Goal: Task Accomplishment & Management: Complete application form

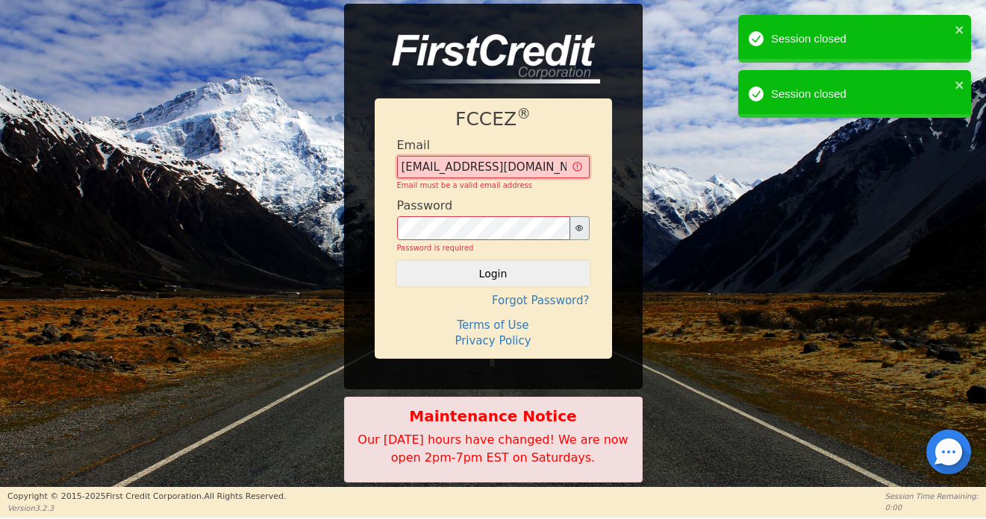
type input "[EMAIL_ADDRESS][DOMAIN_NAME]"
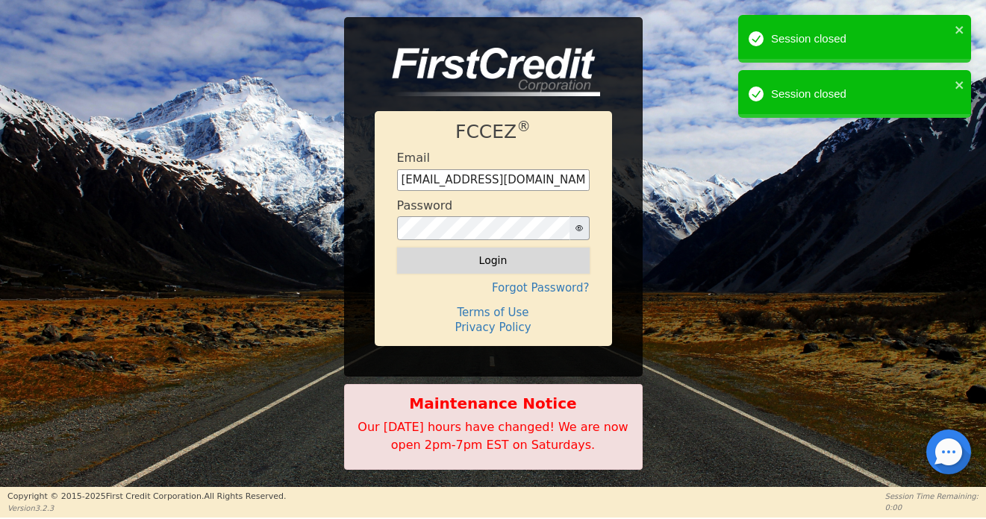
click at [499, 265] on button "Login" at bounding box center [493, 260] width 193 height 25
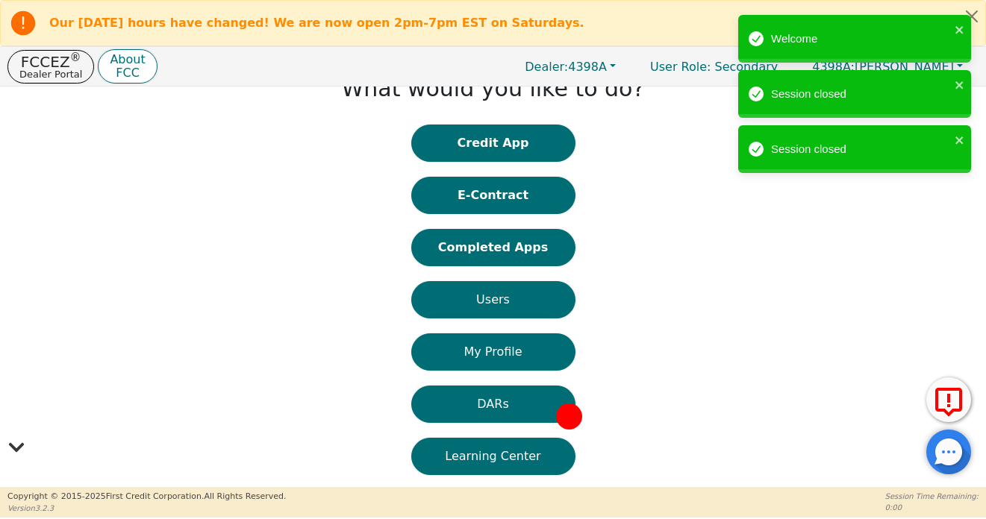
scroll to position [29, 0]
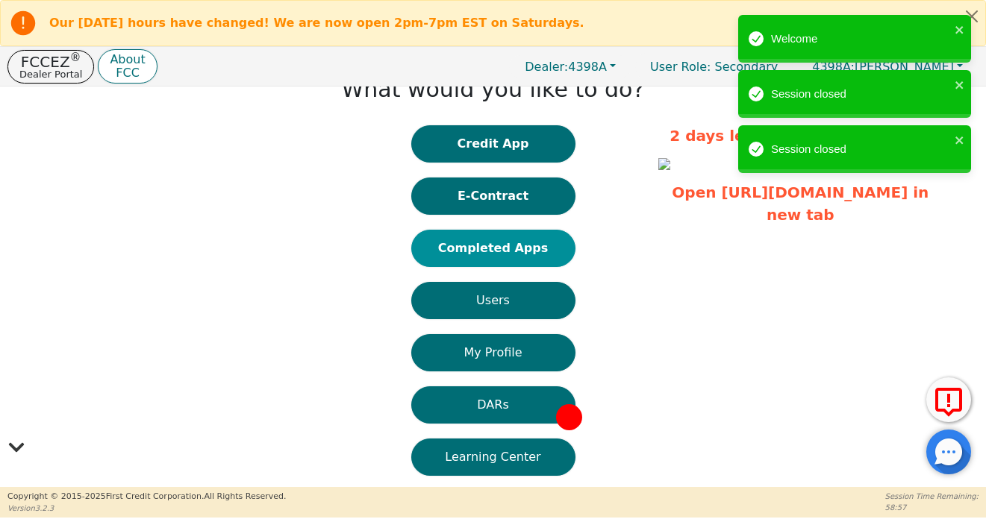
click at [498, 252] on button "Completed Apps" at bounding box center [493, 248] width 164 height 37
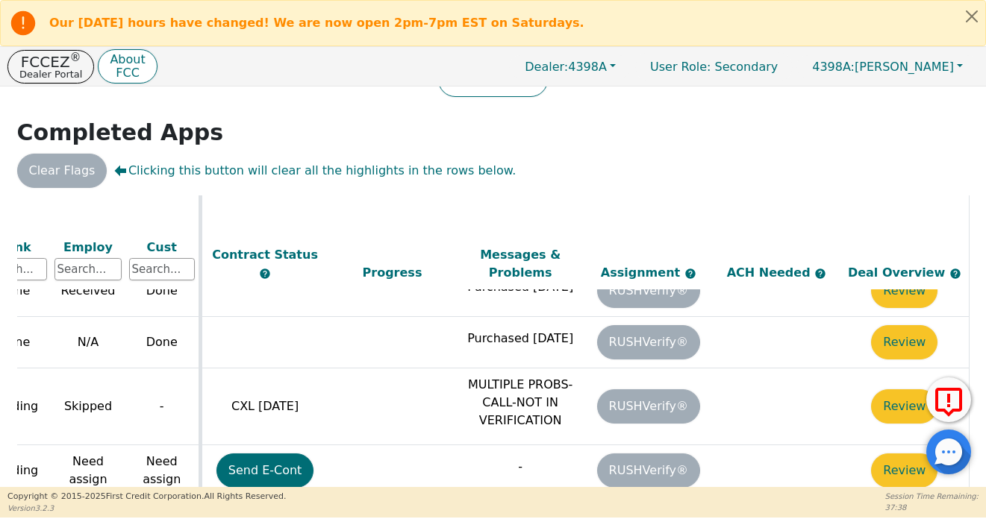
scroll to position [1018, 684]
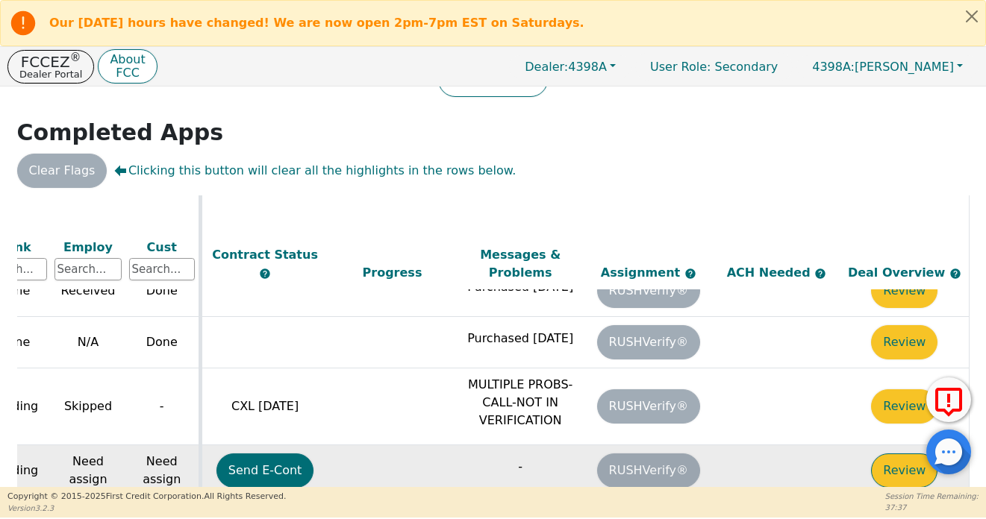
click at [898, 454] on button "Review" at bounding box center [904, 471] width 66 height 34
click at [898, 431] on html "Our [DATE] hours have changed! We are now open 2pm-7pm EST on Saturdays. FCCEZ …" at bounding box center [493, 259] width 986 height 518
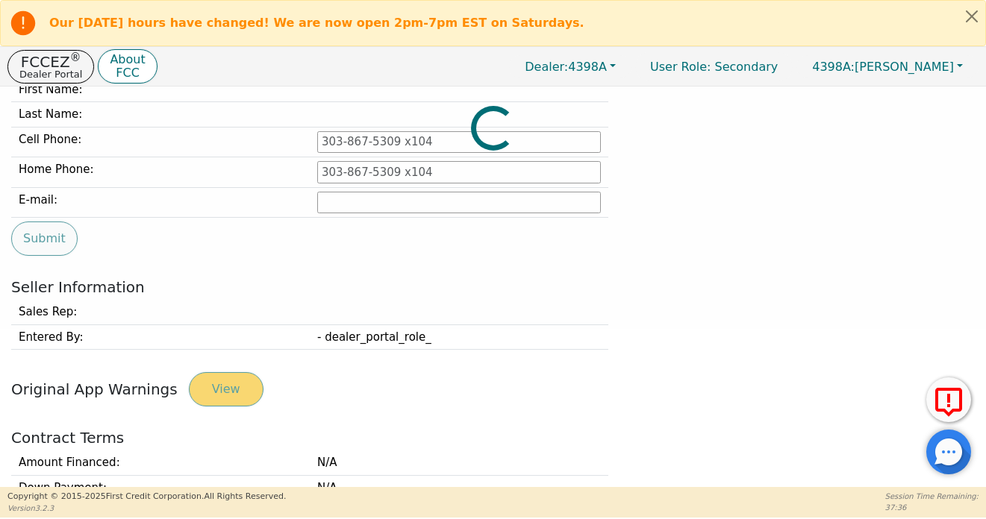
type input "[PHONE_NUMBER]"
type input "[EMAIL_ADDRESS][DOMAIN_NAME]"
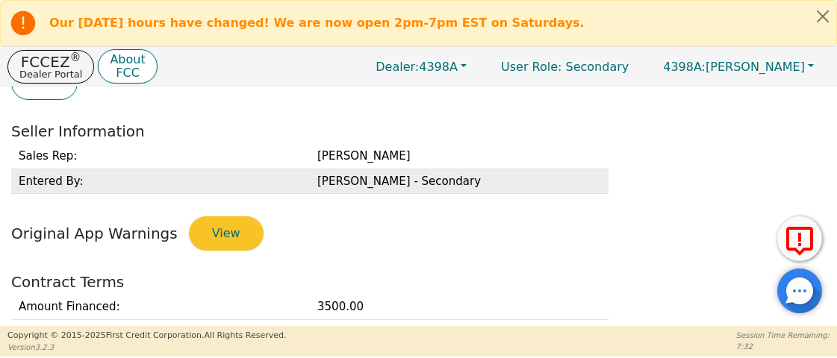
scroll to position [348, 0]
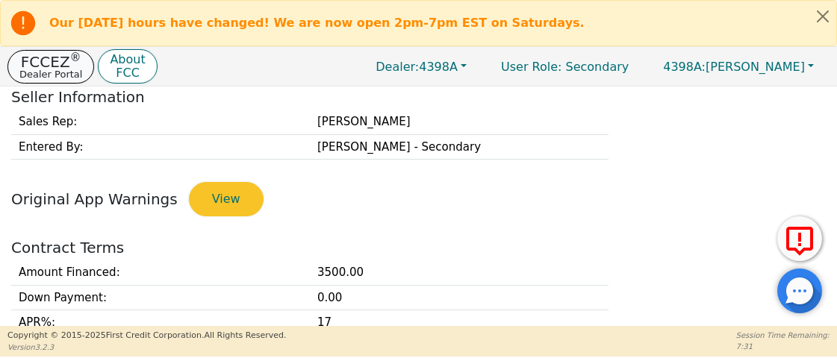
click at [43, 63] on p "FCCEZ ®" at bounding box center [50, 61] width 63 height 15
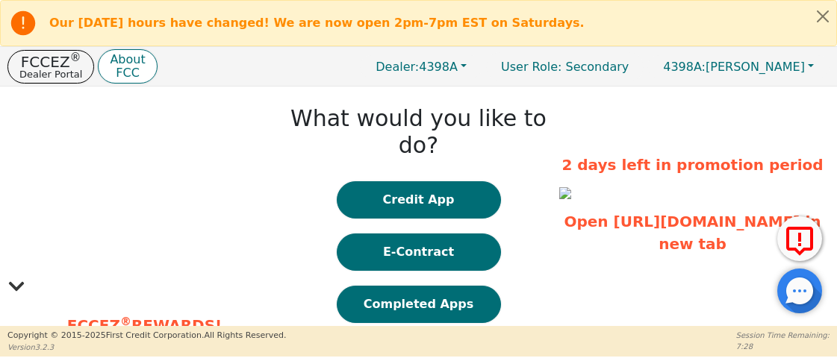
click at [451, 237] on button "E-Contract" at bounding box center [419, 252] width 164 height 37
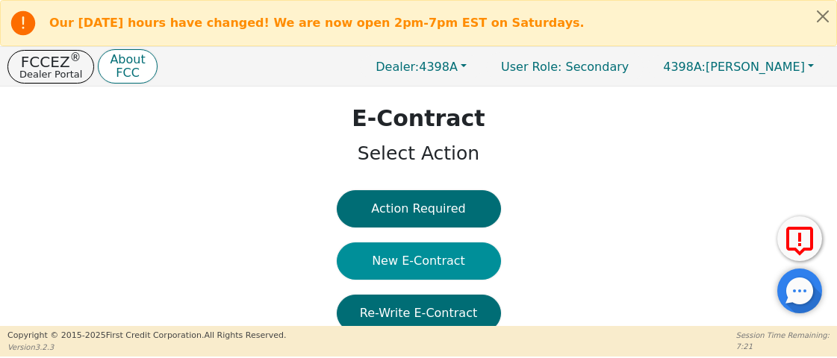
click at [381, 254] on button "New E-Contract" at bounding box center [419, 261] width 164 height 37
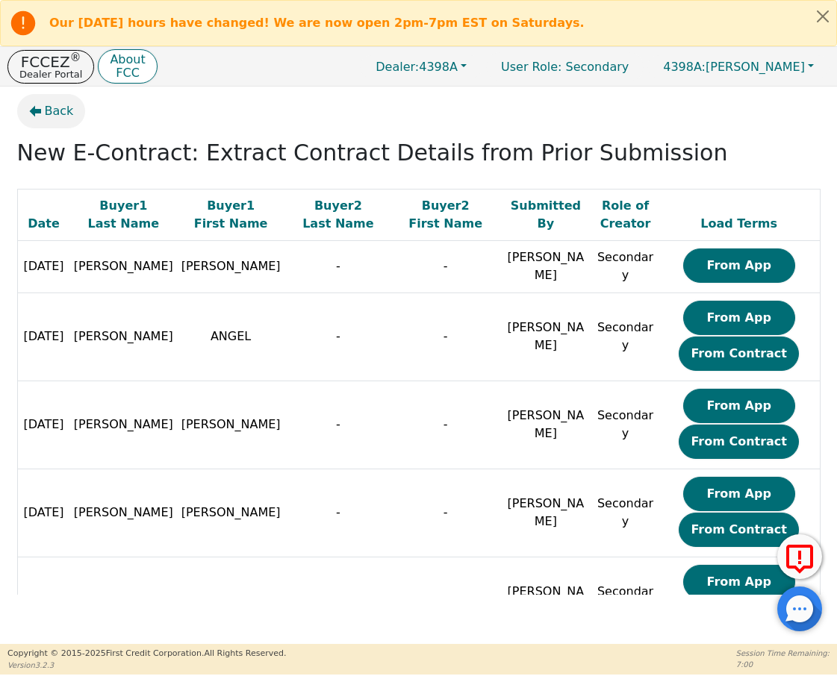
click at [52, 104] on span "Back" at bounding box center [59, 111] width 29 height 18
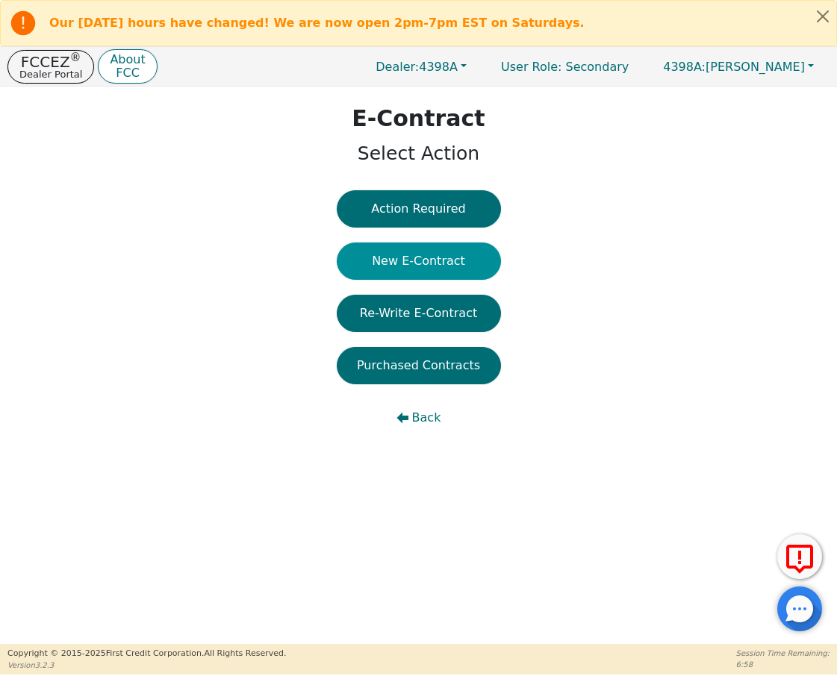
click at [428, 246] on button "New E-Contract" at bounding box center [419, 261] width 164 height 37
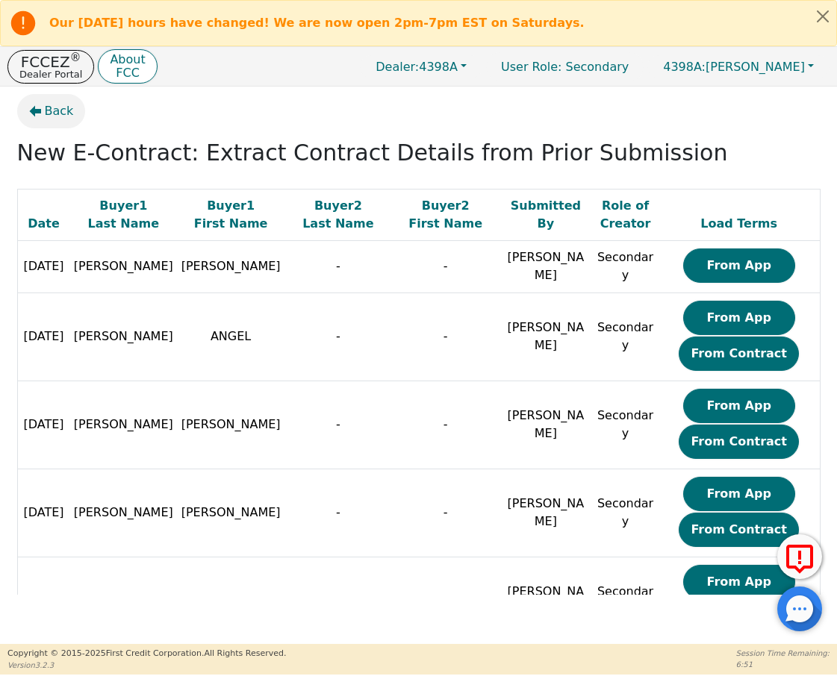
click at [54, 115] on span "Back" at bounding box center [59, 111] width 29 height 18
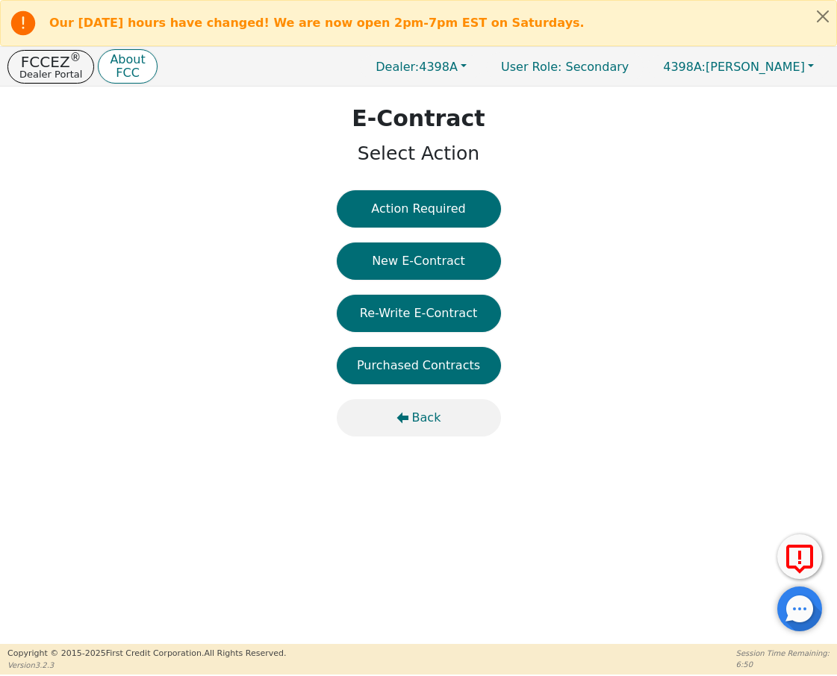
click at [419, 419] on span "Back" at bounding box center [426, 418] width 29 height 18
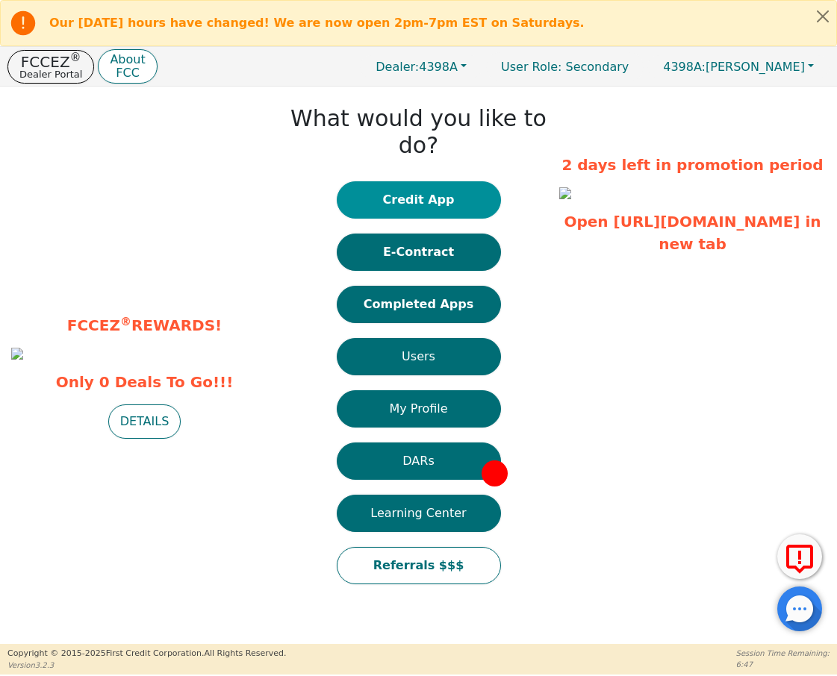
click at [457, 181] on button "Credit App" at bounding box center [419, 199] width 164 height 37
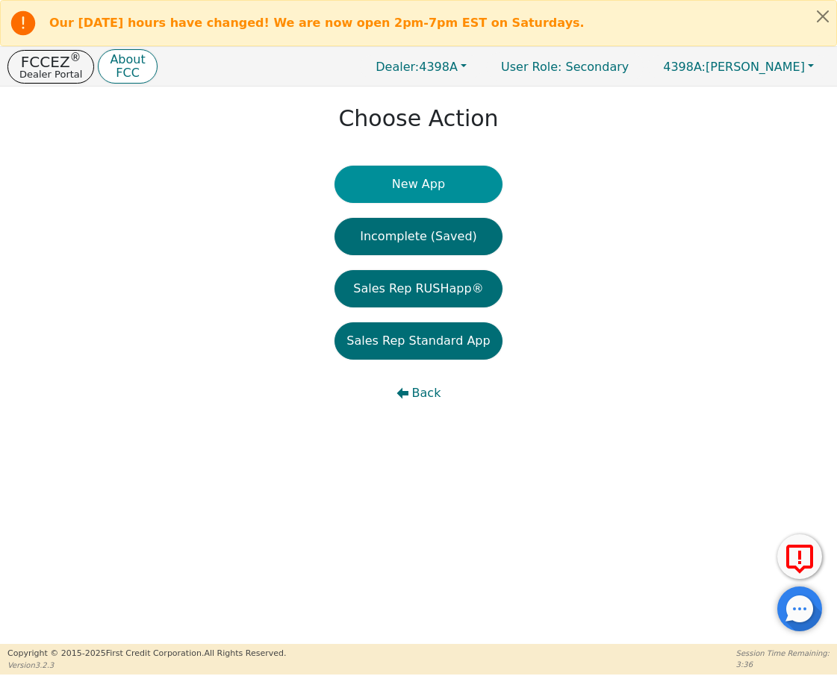
click at [393, 175] on button "New App" at bounding box center [417, 184] width 167 height 37
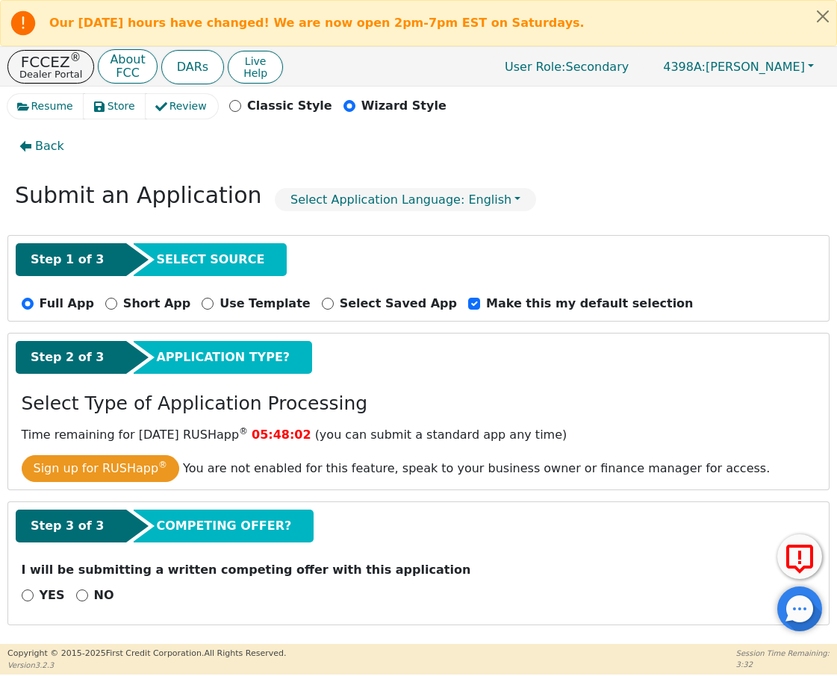
click at [79, 519] on input "NO" at bounding box center [82, 596] width 12 height 12
radio input "true"
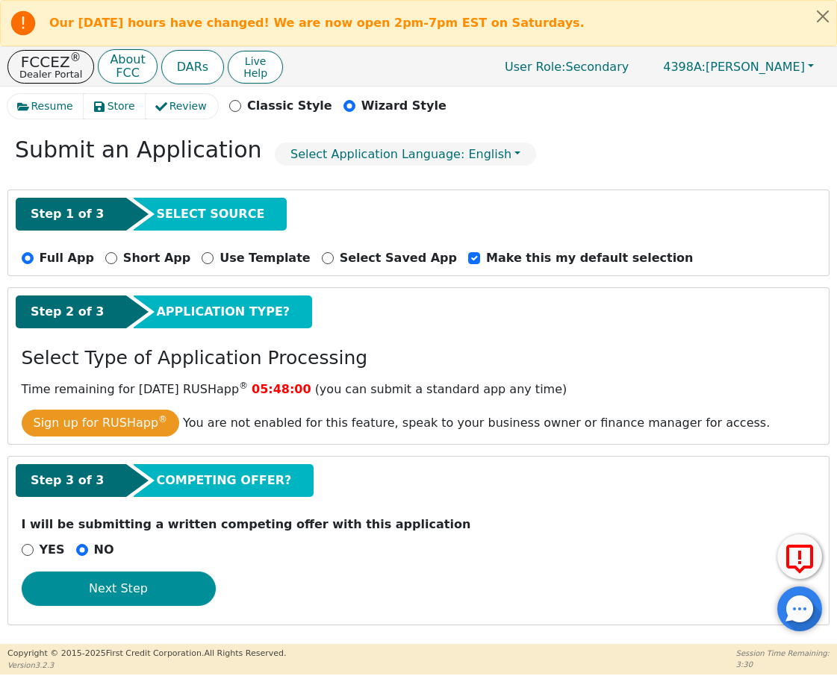
click at [125, 519] on button "Next Step" at bounding box center [119, 589] width 194 height 34
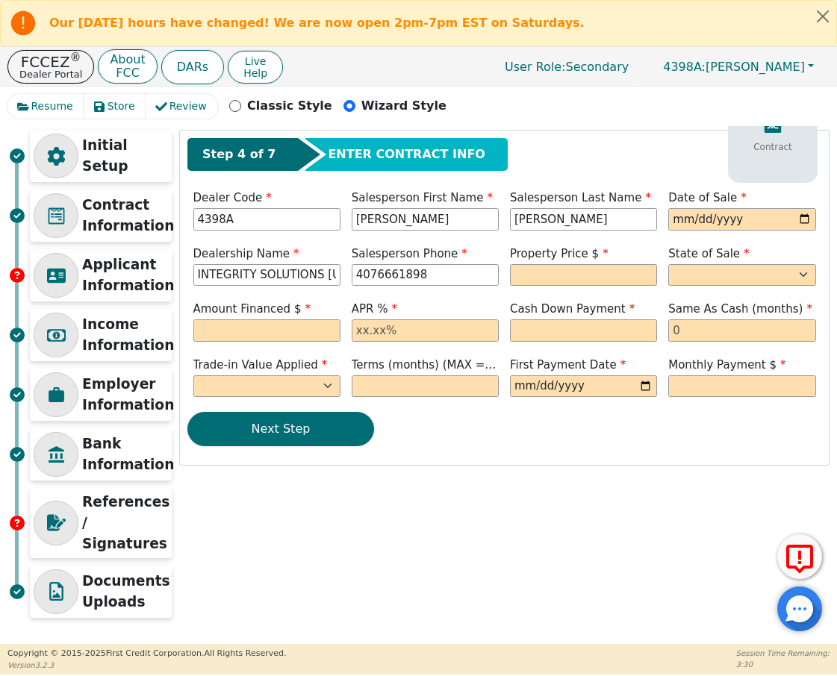
scroll to position [16, 0]
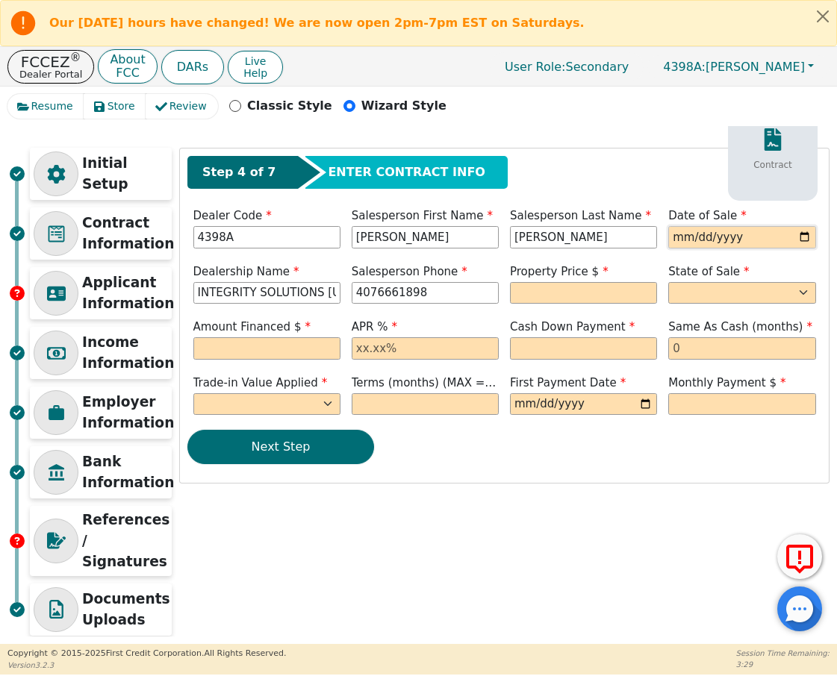
click at [672, 235] on input "date" at bounding box center [741, 237] width 147 height 22
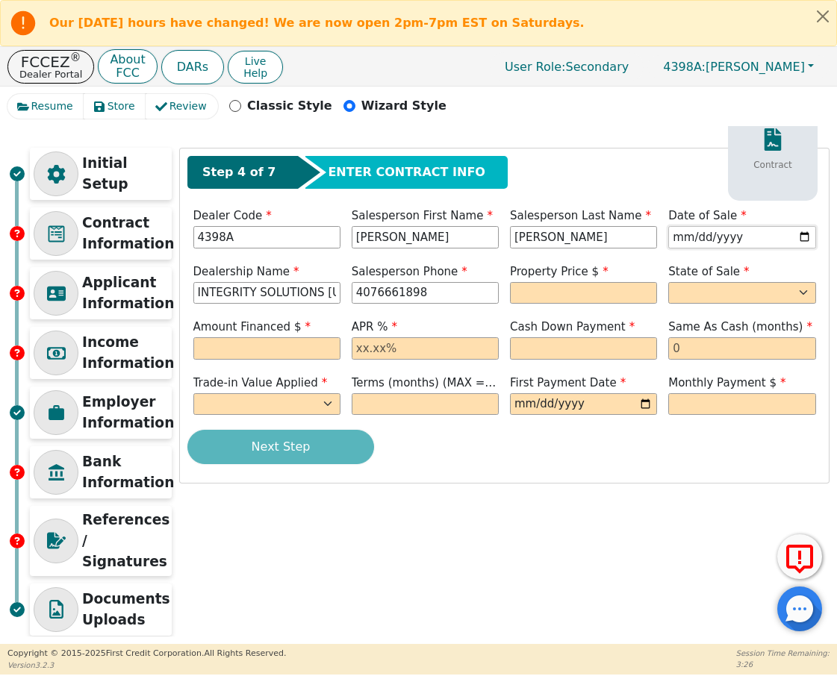
type input "[DATE]"
type input "[PHONE_NUMBER]"
type input "8490.00"
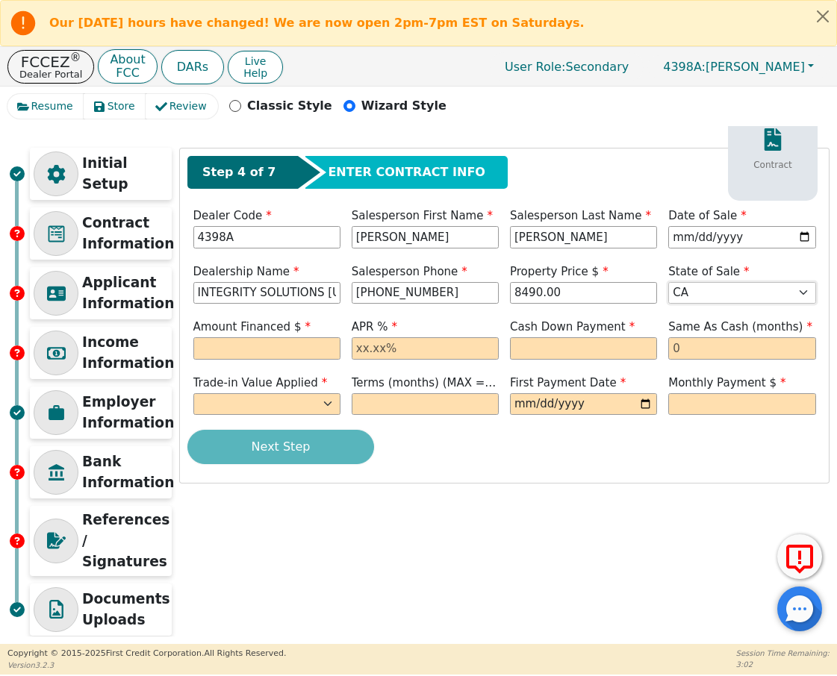
select select "CO"
type input "8490.00"
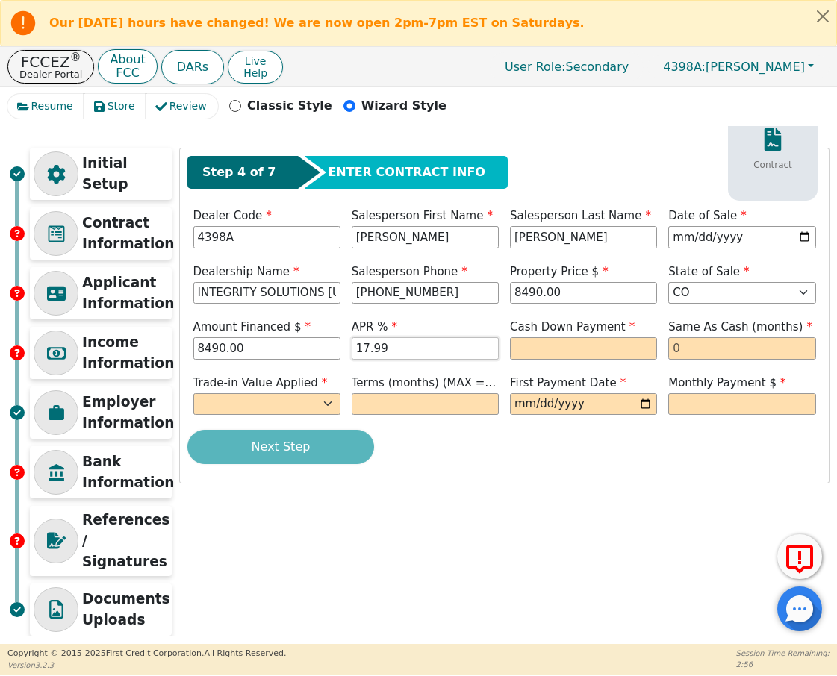
type input "17.99"
type input "0.00"
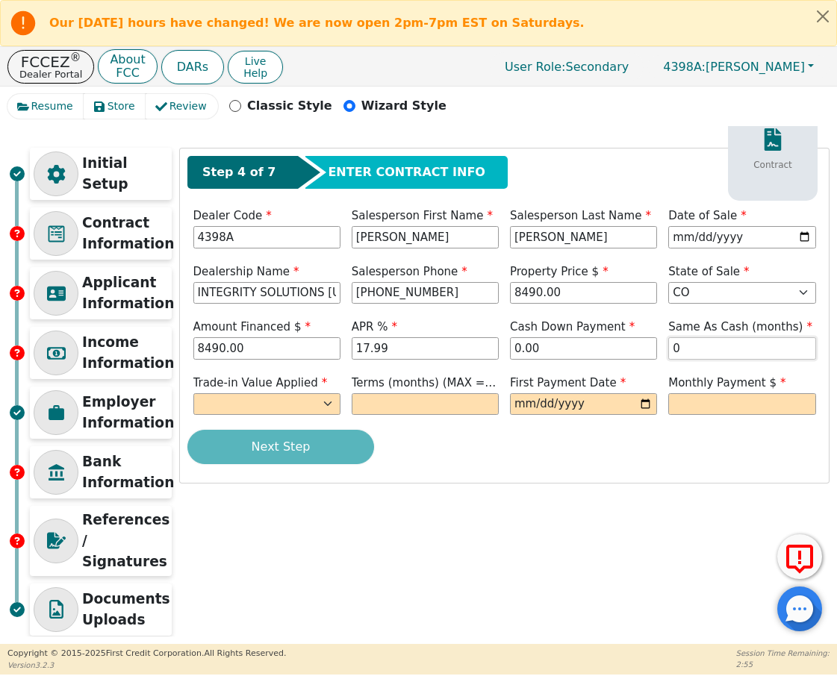
type input "0"
select select "n"
type input "60"
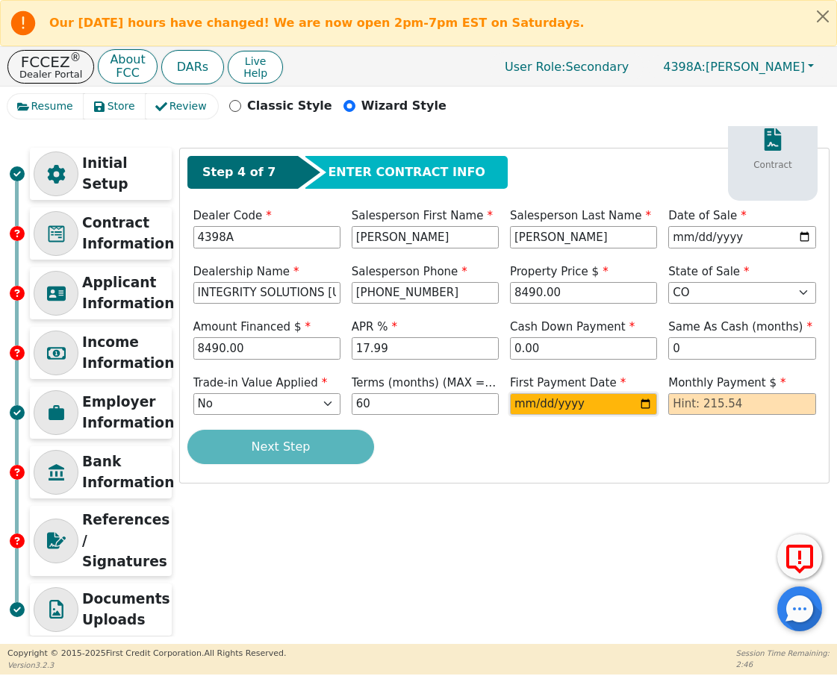
type input "[DATE]"
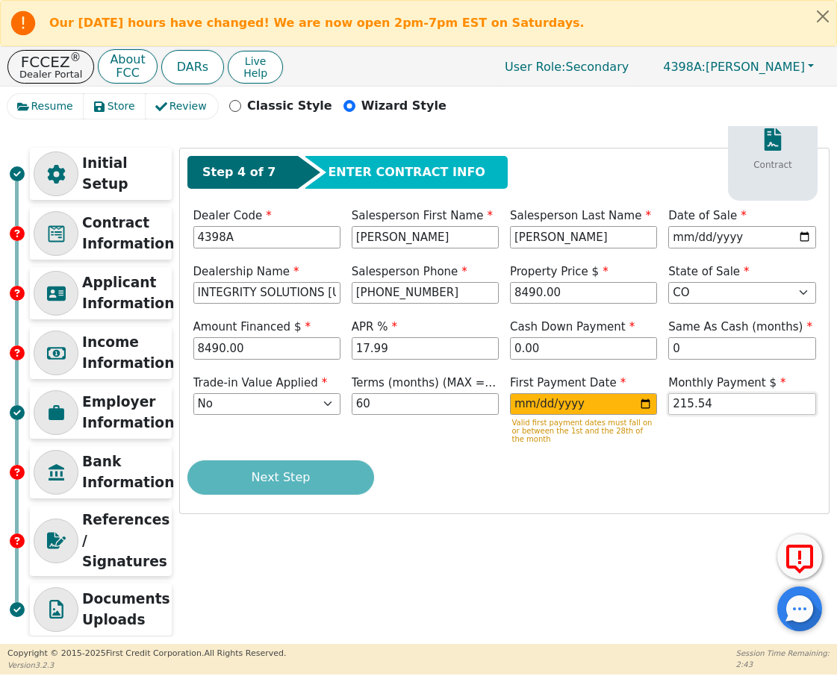
type input "215.54"
click at [494, 500] on div "Step 4 of 7 ENTER CONTRACT INFO Contract Dealer Code 4398A Salesperson First Na…" at bounding box center [504, 330] width 648 height 365
click at [541, 403] on input "[DATE]" at bounding box center [583, 404] width 147 height 22
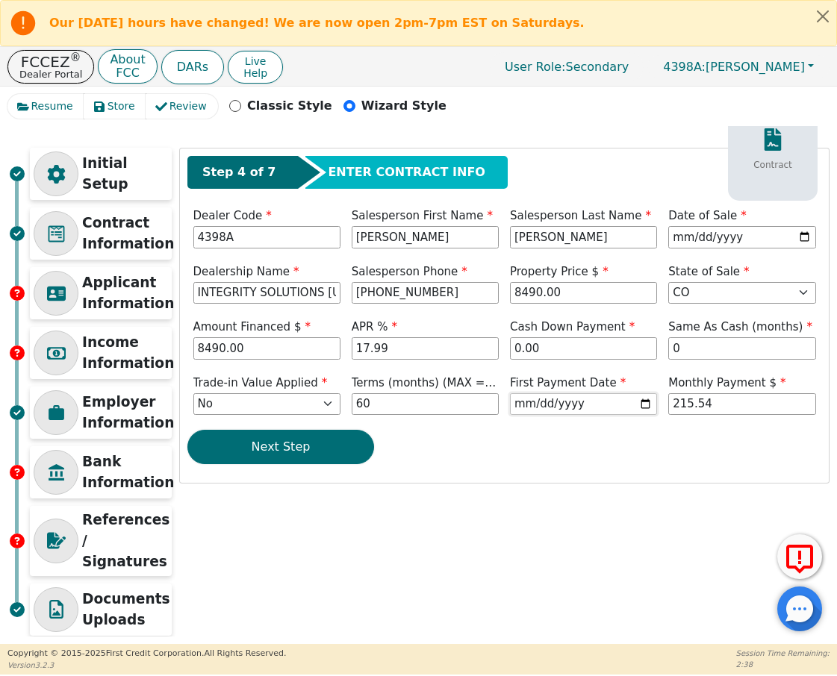
type input "[DATE]"
click at [366, 519] on div "Initial Setup Contract Information Applicant Information Income Information Emp…" at bounding box center [418, 395] width 822 height 495
click at [354, 454] on button "Next Step" at bounding box center [280, 447] width 187 height 34
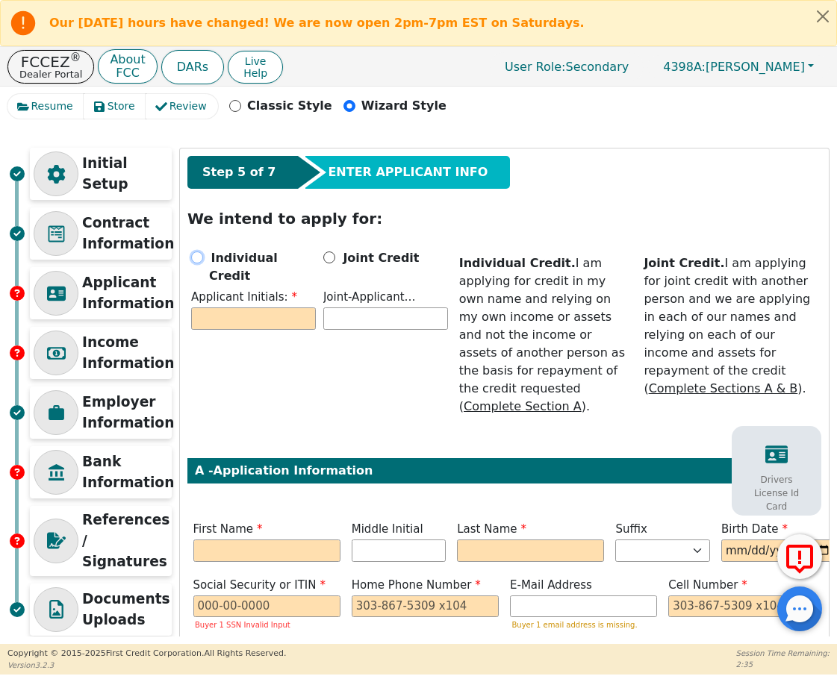
click at [198, 257] on input "Individual Credit" at bounding box center [197, 257] width 12 height 12
radio input "true"
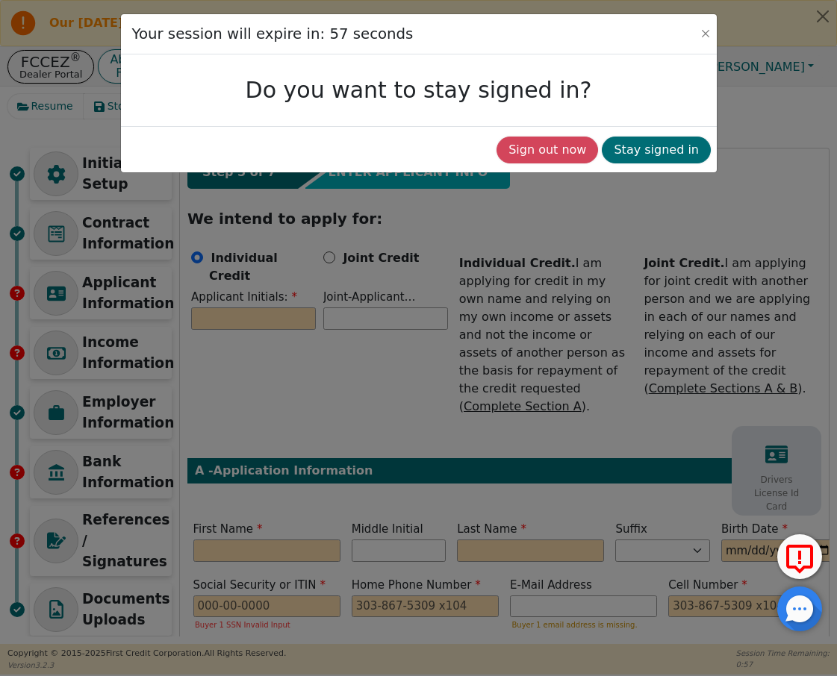
click at [707, 44] on div "Your session will expire in: 57 seconds" at bounding box center [418, 34] width 595 height 41
click at [707, 40] on button "Close" at bounding box center [705, 33] width 15 height 15
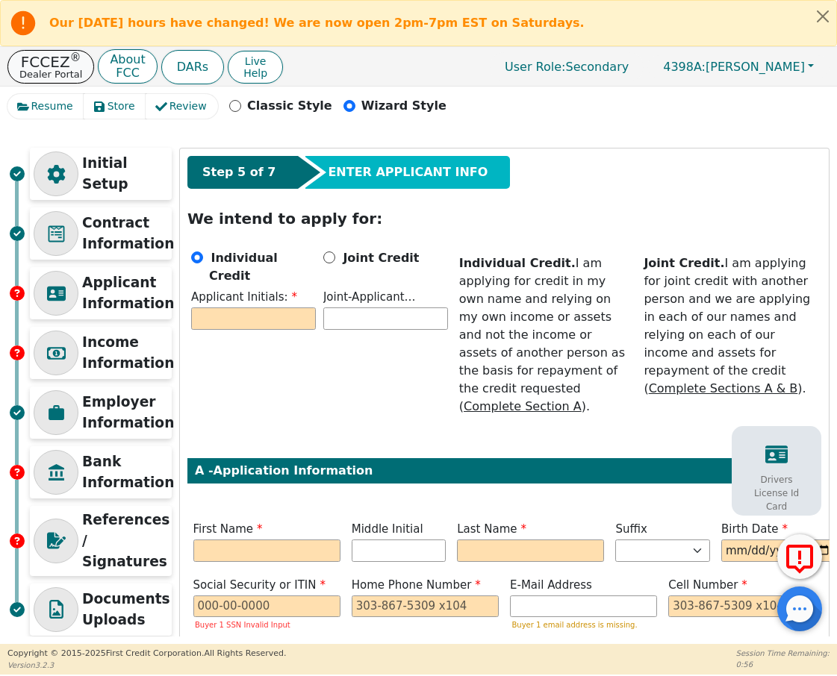
click at [49, 63] on p "FCCEZ ®" at bounding box center [50, 61] width 63 height 15
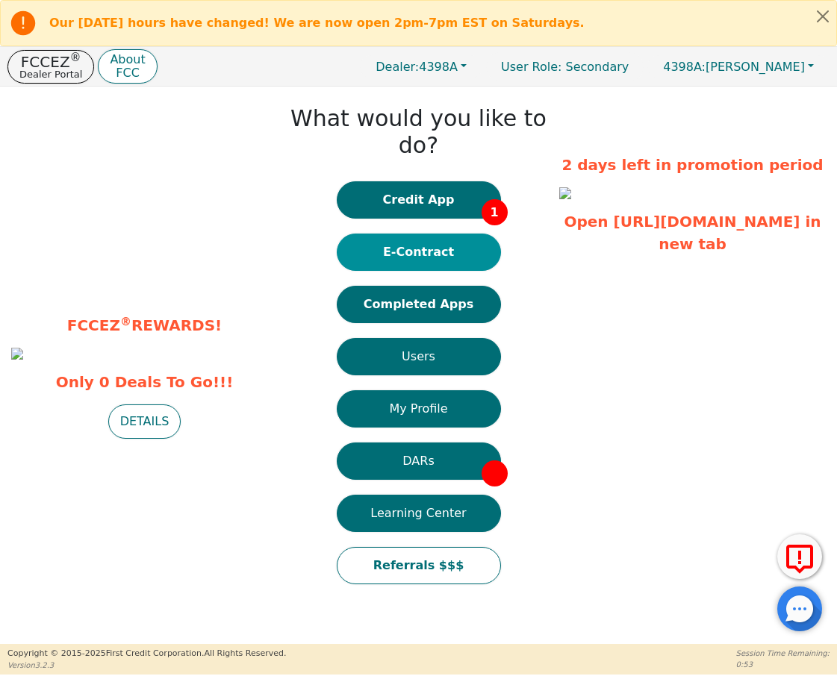
click at [451, 234] on button "E-Contract" at bounding box center [419, 252] width 164 height 37
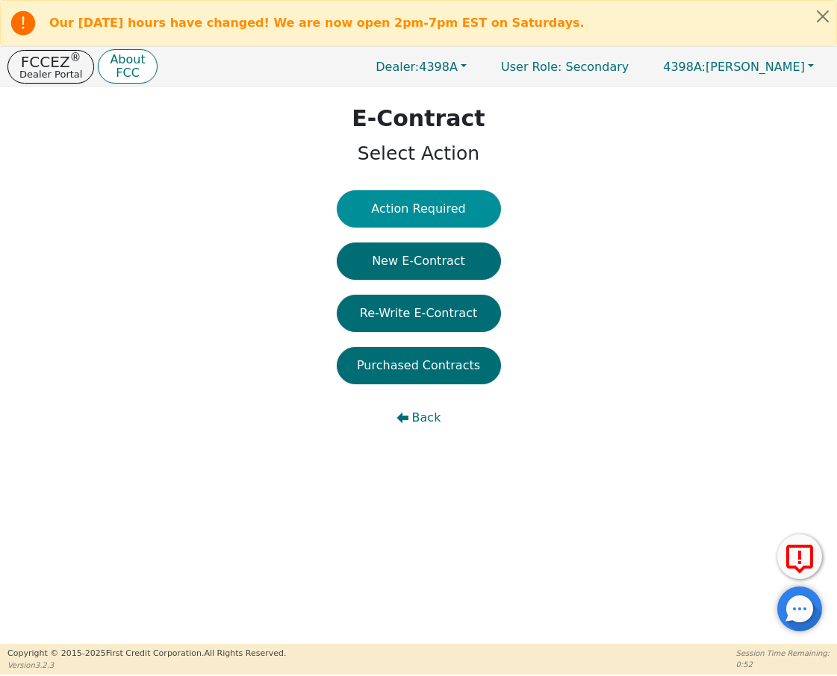
click at [450, 190] on button "Action Required" at bounding box center [419, 208] width 164 height 37
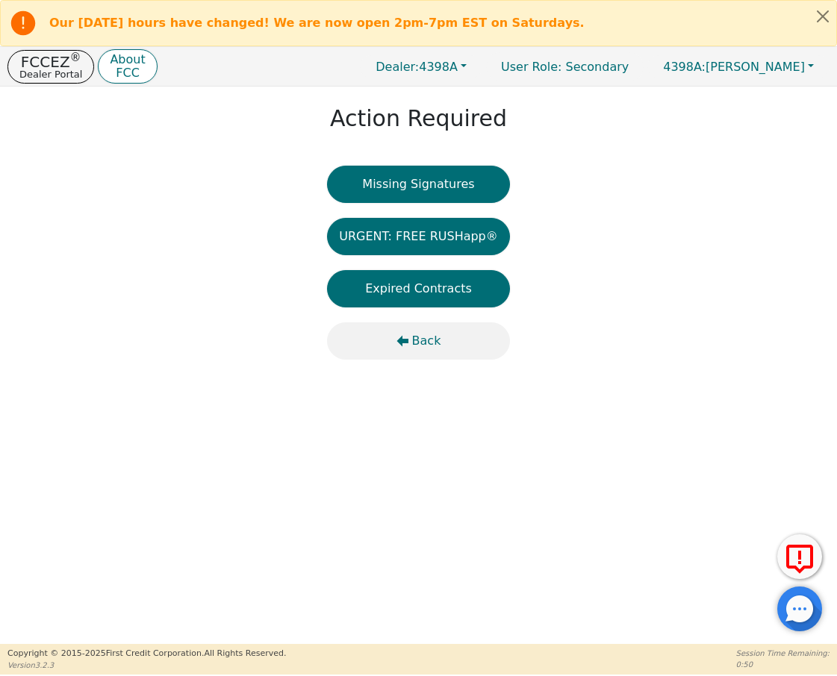
click at [417, 337] on span "Back" at bounding box center [426, 341] width 29 height 18
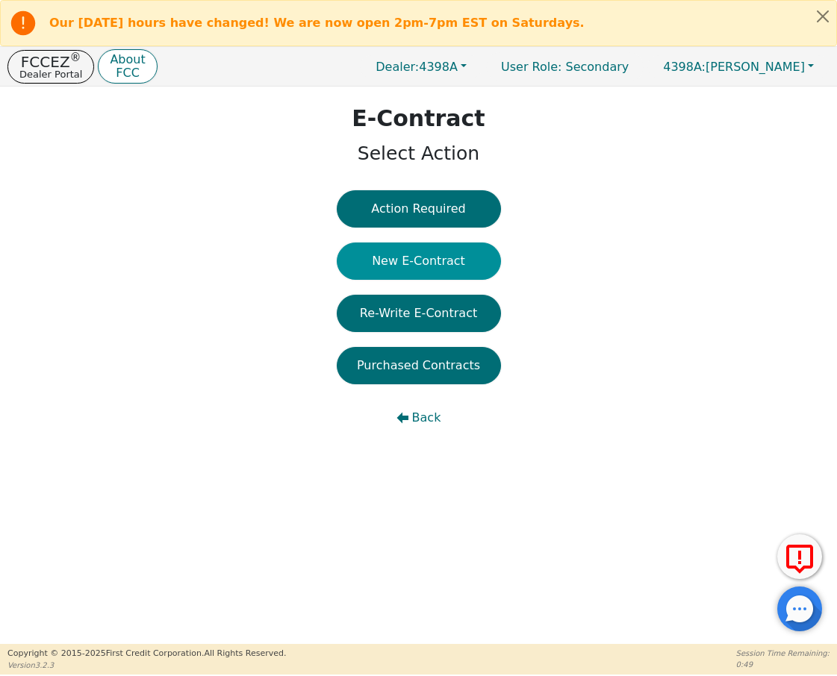
click at [436, 273] on button "New E-Contract" at bounding box center [419, 261] width 164 height 37
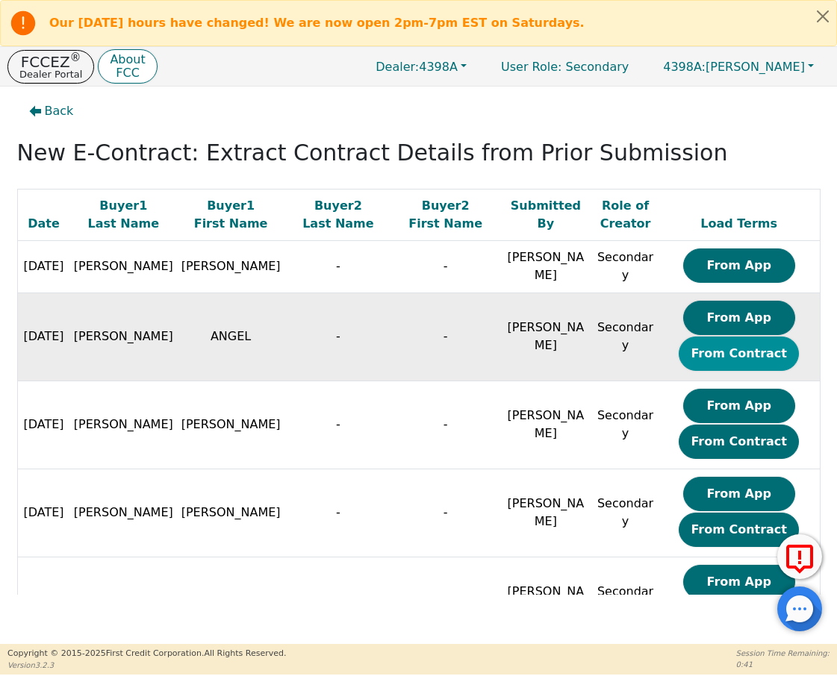
click at [717, 358] on button "From Contract" at bounding box center [738, 354] width 120 height 34
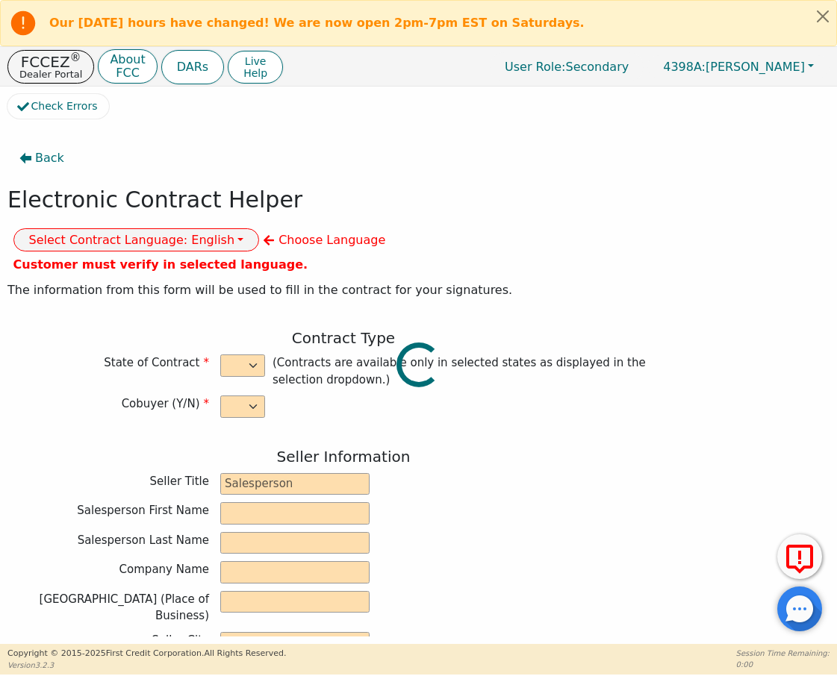
select select "n"
type input "Credit Department"
type input "[PERSON_NAME]"
type input "INTEGRITY SOLUTIONS [US_STATE]"
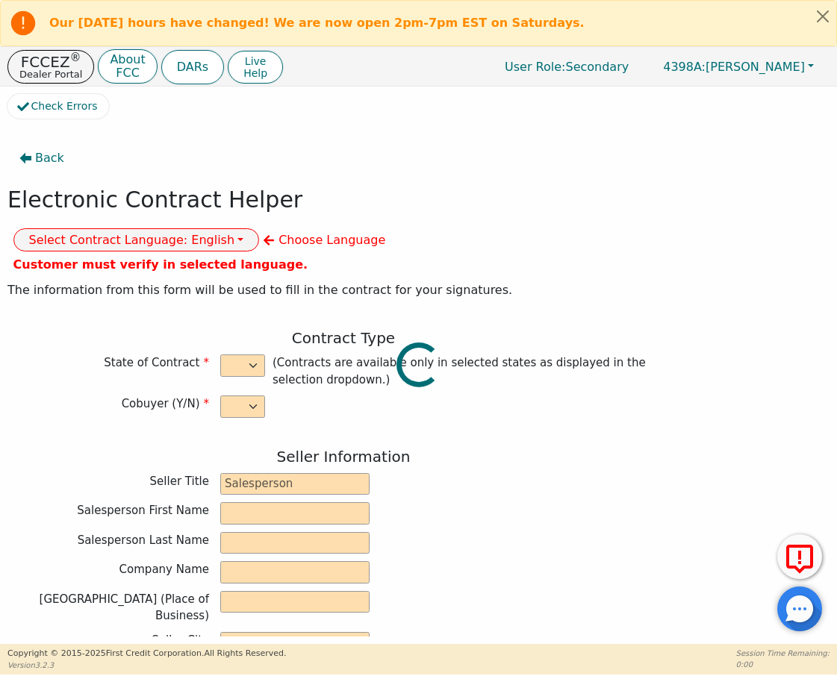
type input "[STREET_ADDRESS]"
type input "ORLANDO"
select select "FL"
type input "32819"
type input "whole house water treatment system"
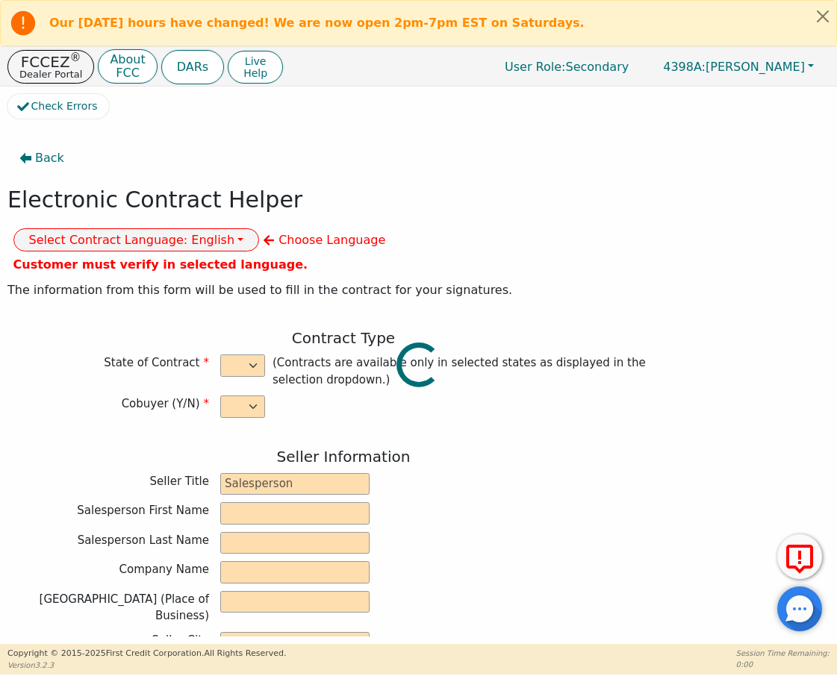
type input "[PERSON_NAME]"
type input "2650797"
type input "ANGEL"
type input "[PERSON_NAME]"
type input "[EMAIL_ADDRESS][DOMAIN_NAME]"
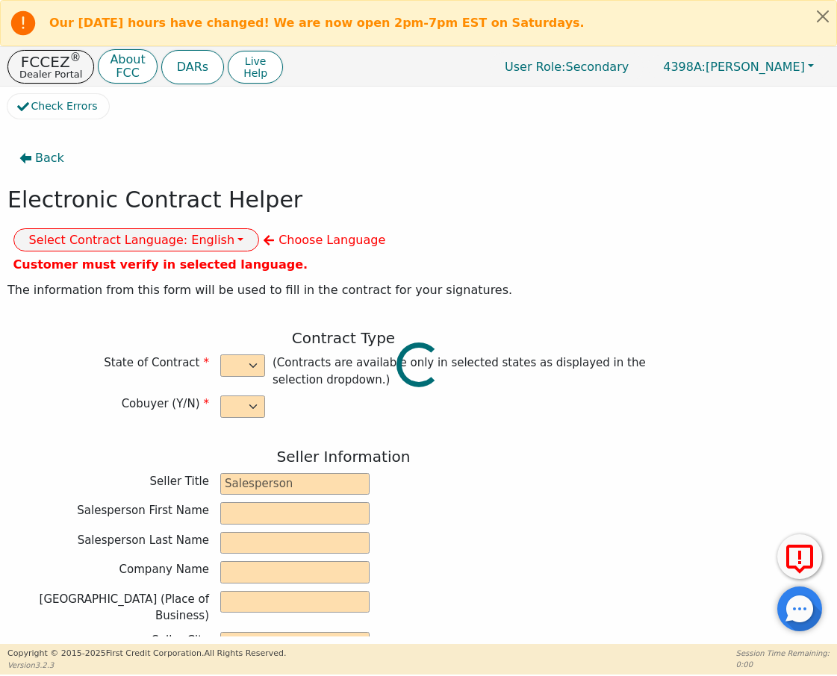
type input "[EMAIL_ADDRESS][DOMAIN_NAME]"
type input "[STREET_ADDRESS][PERSON_NAME]"
type input "[GEOGRAPHIC_DATA]"
select select "CO"
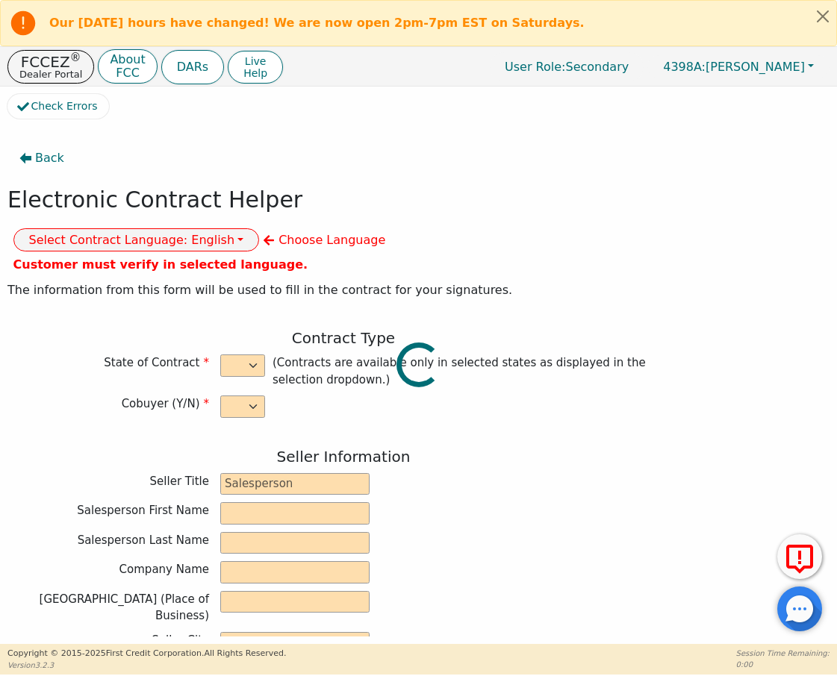
type input "80221"
type input "[DATE]"
type input "17.99"
type input "[DATE]"
type input "60"
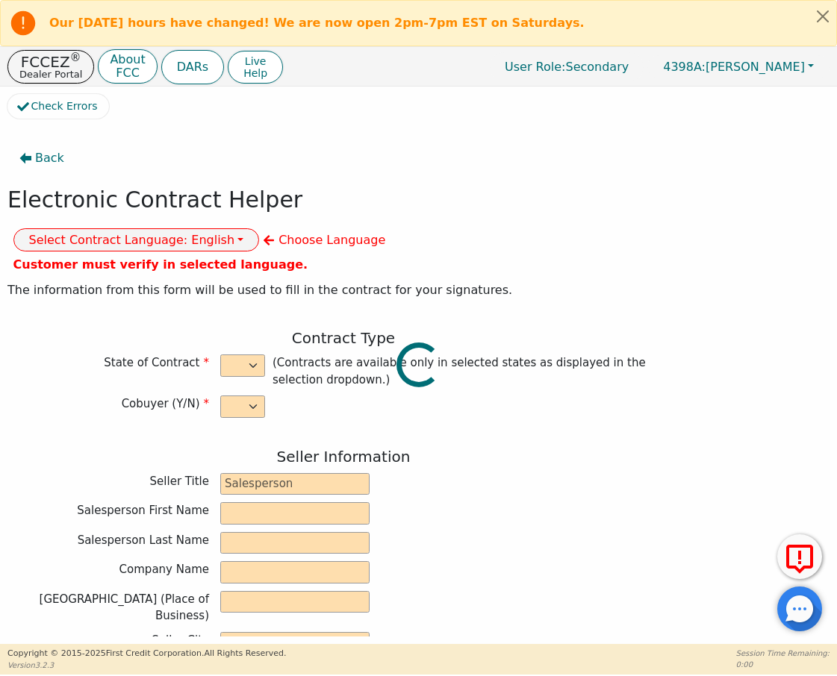
type input "0"
type input "8490.00"
type input "0.00"
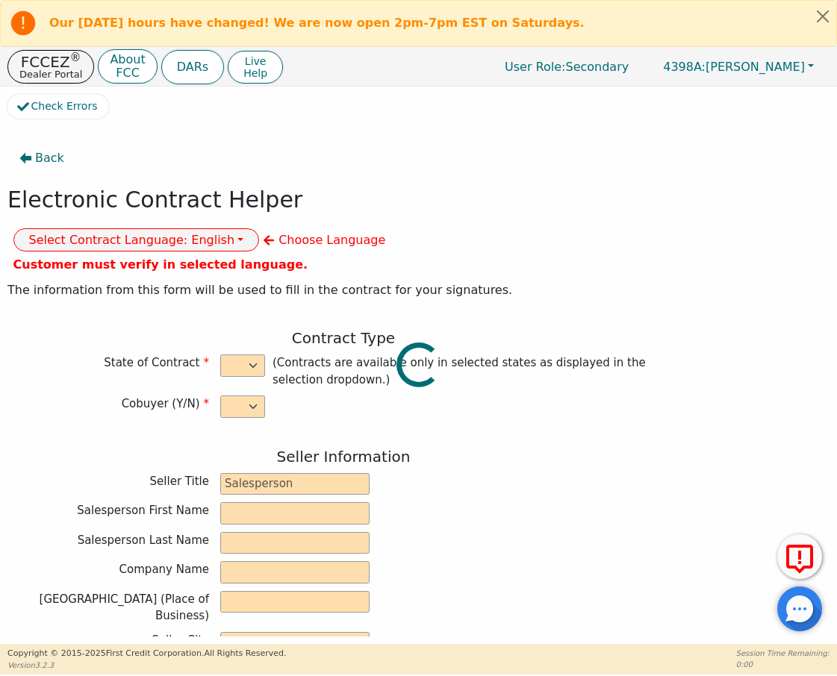
type input "0.00"
type input "8490.00"
type input "12932.40"
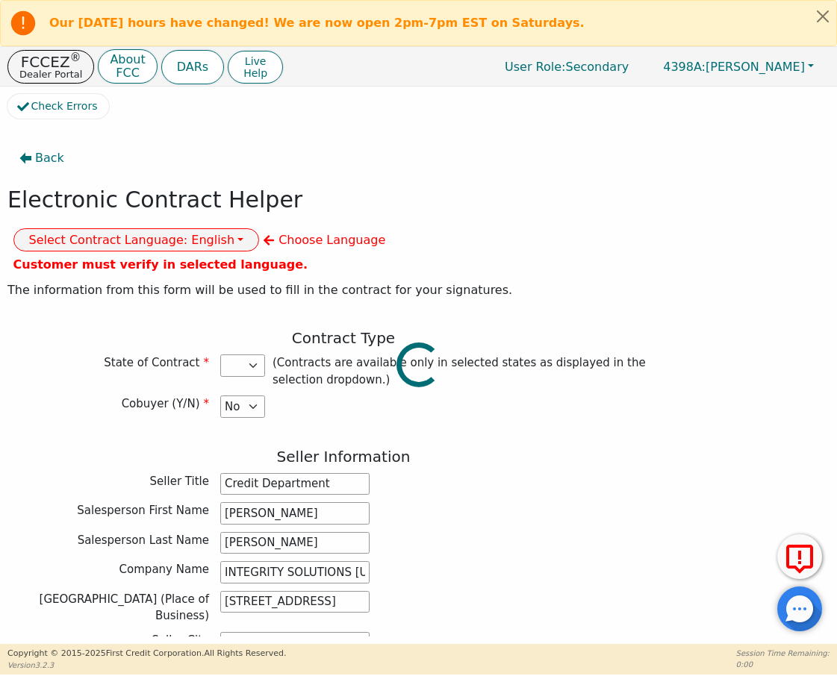
select select "CO"
click at [260, 228] on button "Select Contract Language: English" at bounding box center [136, 239] width 246 height 23
click at [132, 260] on link "English" at bounding box center [73, 270] width 118 height 20
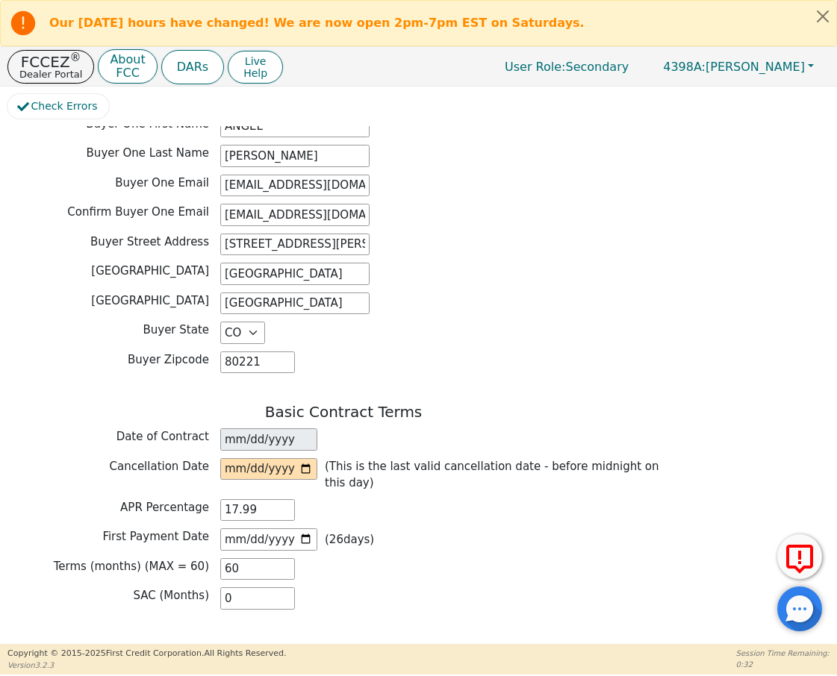
scroll to position [804, 0]
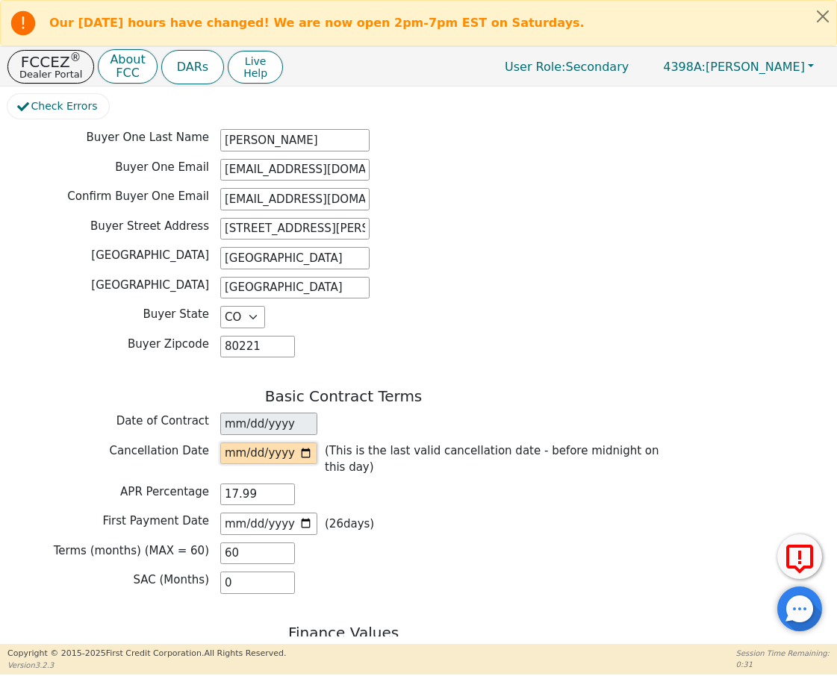
click at [247, 443] on input "date" at bounding box center [268, 454] width 97 height 22
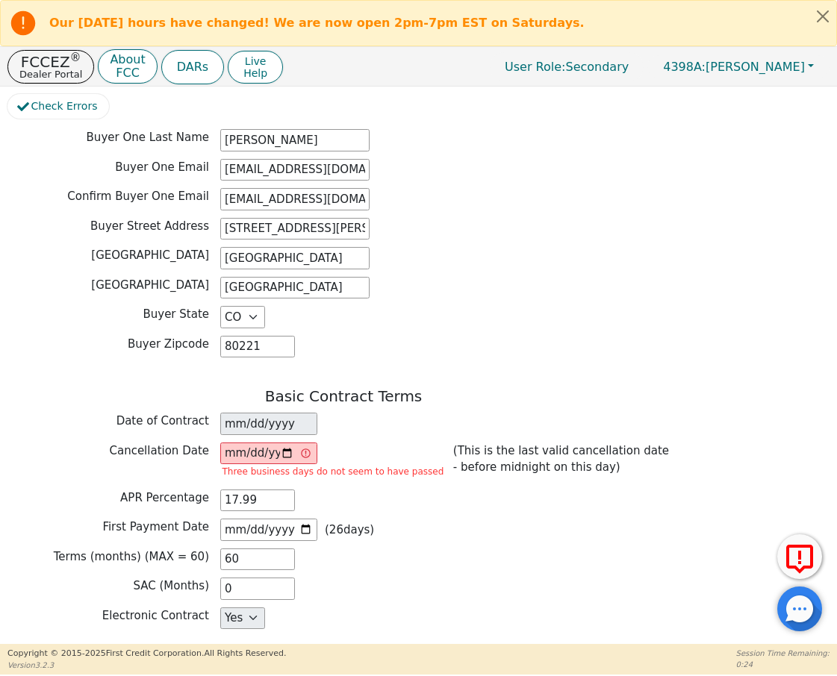
click at [489, 519] on div "First Payment Date [DATE] ( 26 days)" at bounding box center [343, 530] width 672 height 22
click at [242, 443] on input "[DATE]" at bounding box center [268, 454] width 97 height 22
click at [448, 519] on div "First Payment Date [DATE] ( 26 days)" at bounding box center [343, 530] width 672 height 22
click at [301, 443] on input "[DATE]" at bounding box center [268, 454] width 97 height 22
click at [208, 519] on span "First Payment Date" at bounding box center [155, 526] width 107 height 13
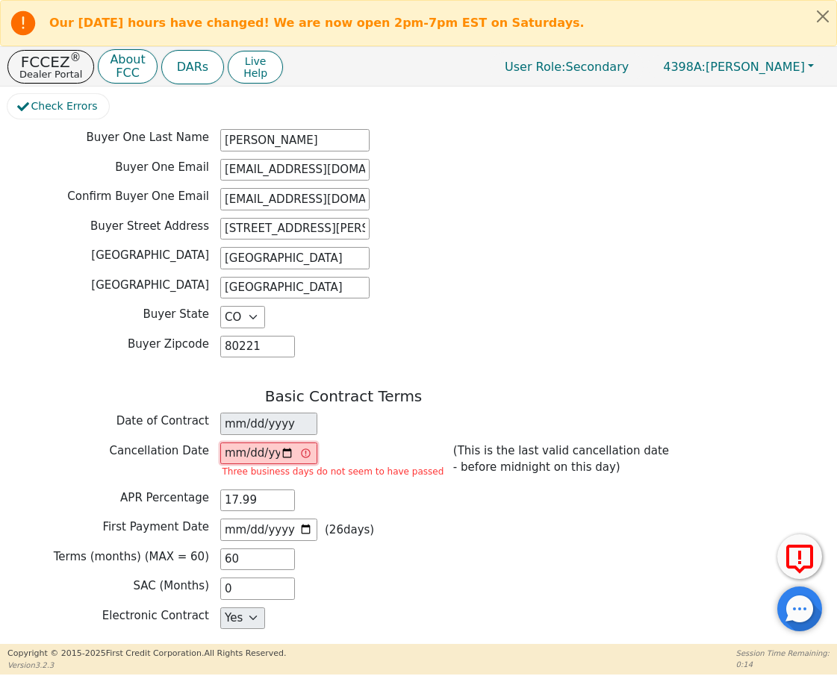
click at [281, 443] on input "[DATE]" at bounding box center [268, 454] width 97 height 22
click at [254, 443] on input "[DATE]" at bounding box center [268, 454] width 97 height 22
type input "[DATE]"
click at [468, 443] on div "Basic Contract Terms Date of Contract [DATE] Cancellation Date [DATE] Three bus…" at bounding box center [343, 510] width 672 height 246
click at [299, 519] on div "0" at bounding box center [265, 589] width 90 height 22
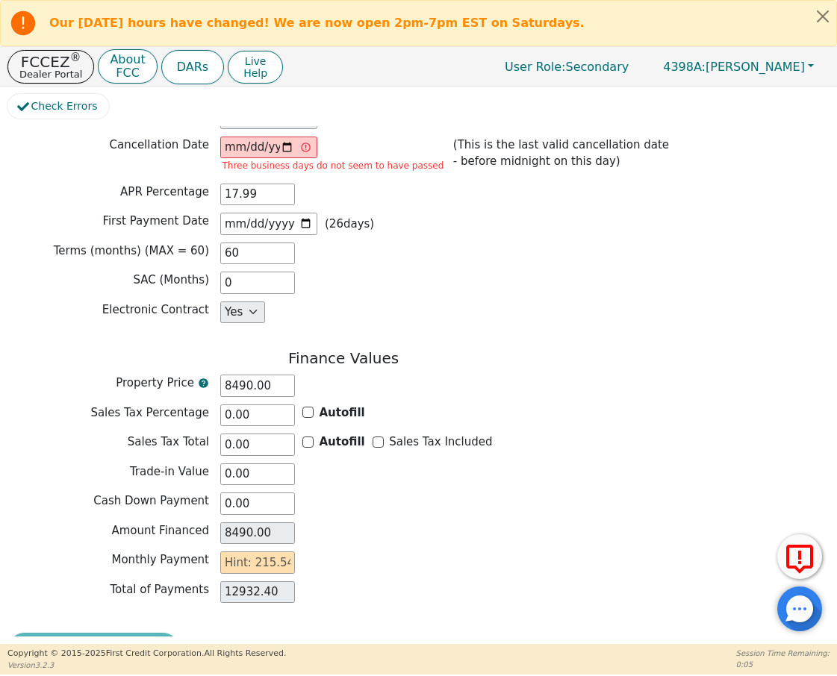
scroll to position [1110, 0]
click at [260, 519] on input "text" at bounding box center [257, 563] width 75 height 22
type input "2"
type input "120.00"
type input "21"
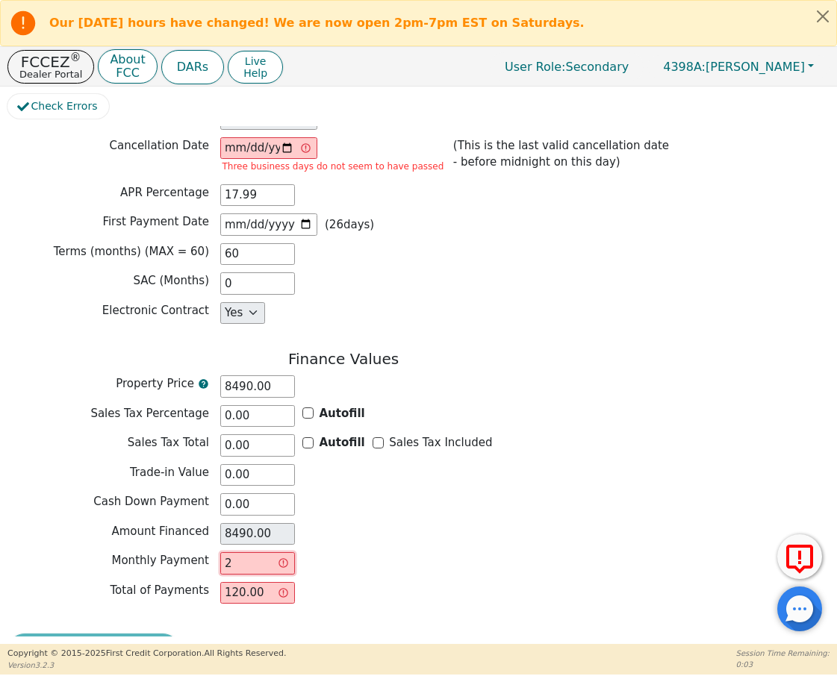
type input "1260.00"
type input "215"
type input "12900.00"
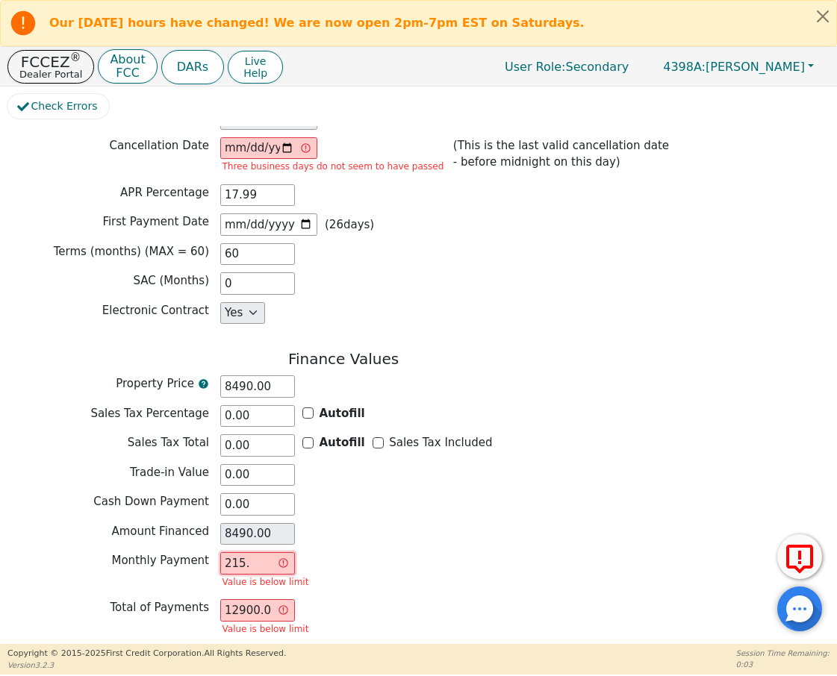
type input "215.5"
type input "12930.00"
type input "215.54"
type input "12932.40"
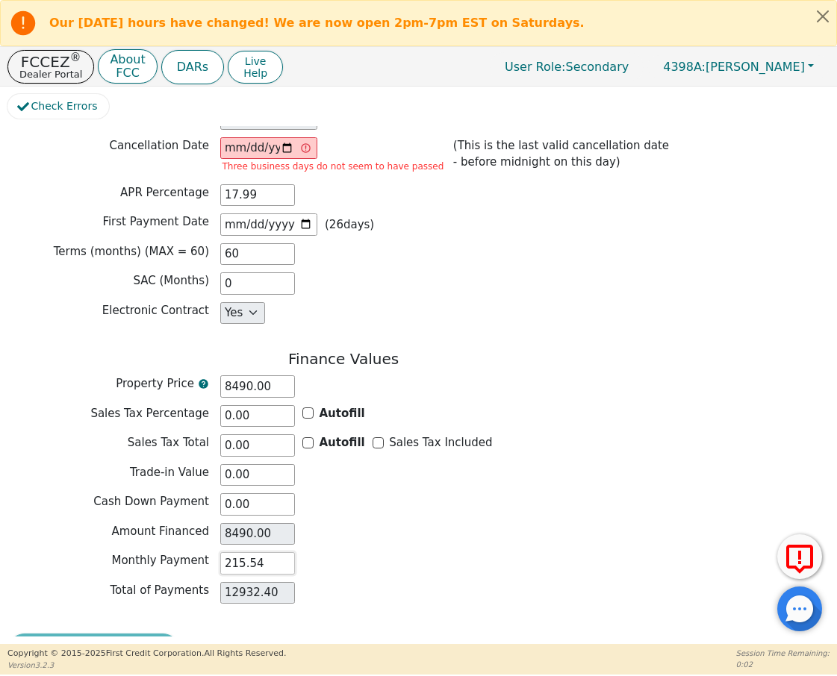
type input "215.54"
click at [658, 519] on div "Total of Payments 12932.40" at bounding box center [343, 593] width 672 height 22
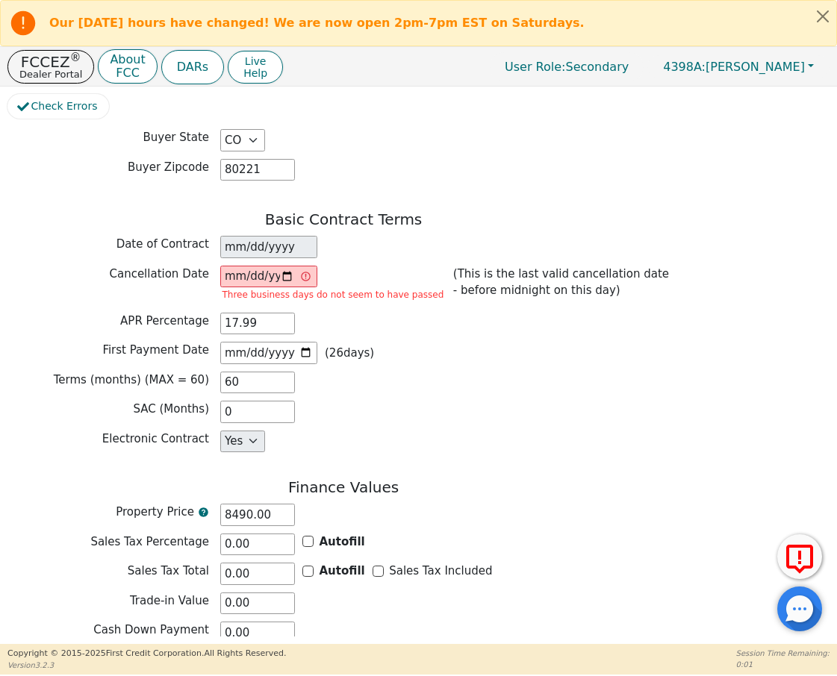
scroll to position [0, 0]
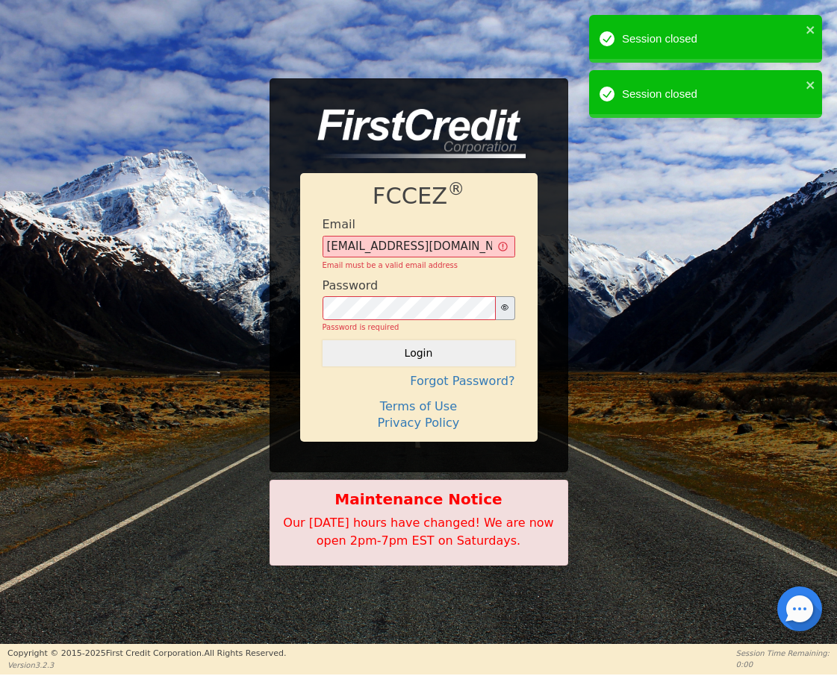
type input "[EMAIL_ADDRESS][DOMAIN_NAME]"
click at [418, 340] on button "Login" at bounding box center [418, 352] width 193 height 25
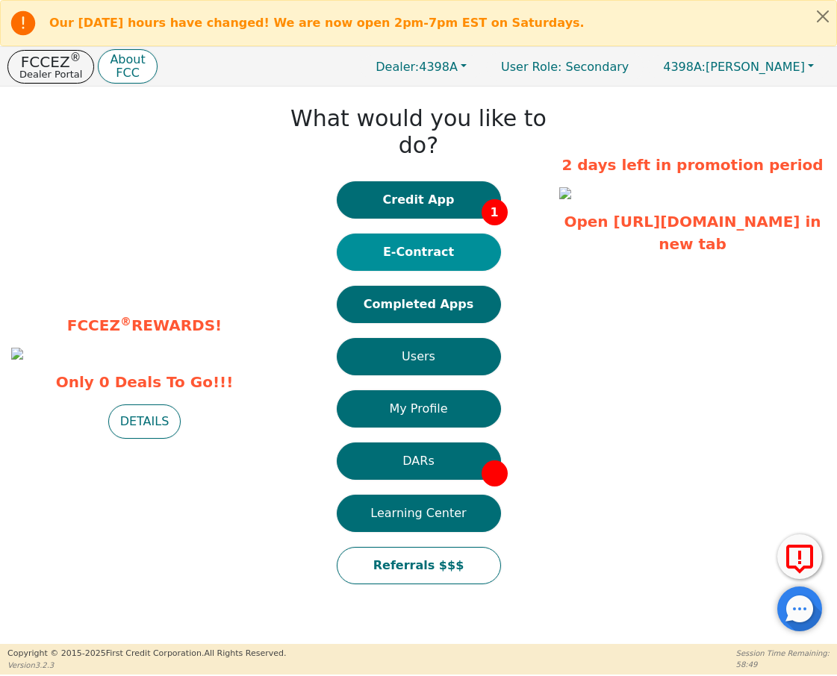
click at [416, 234] on button "E-Contract" at bounding box center [419, 252] width 164 height 37
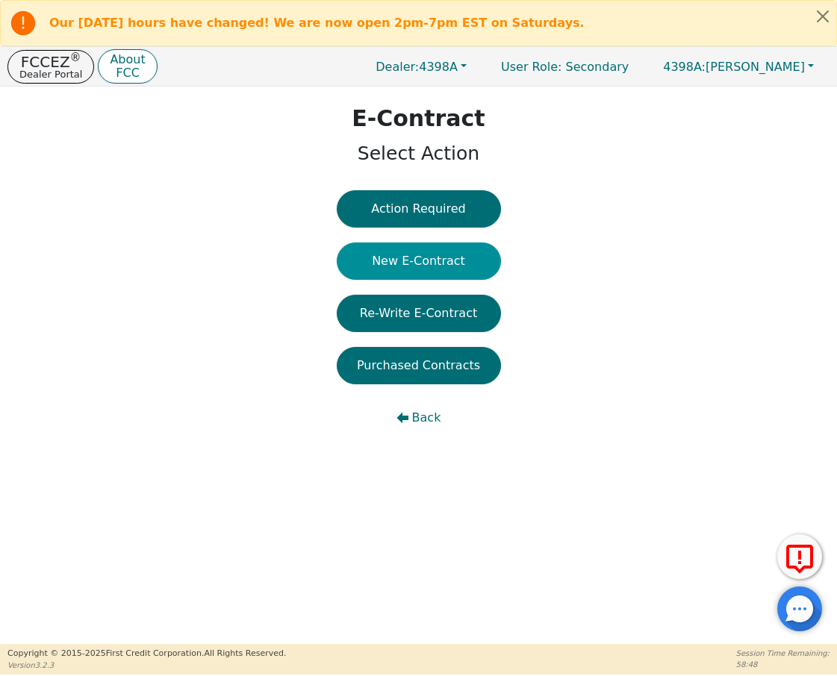
click at [426, 267] on button "New E-Contract" at bounding box center [419, 261] width 164 height 37
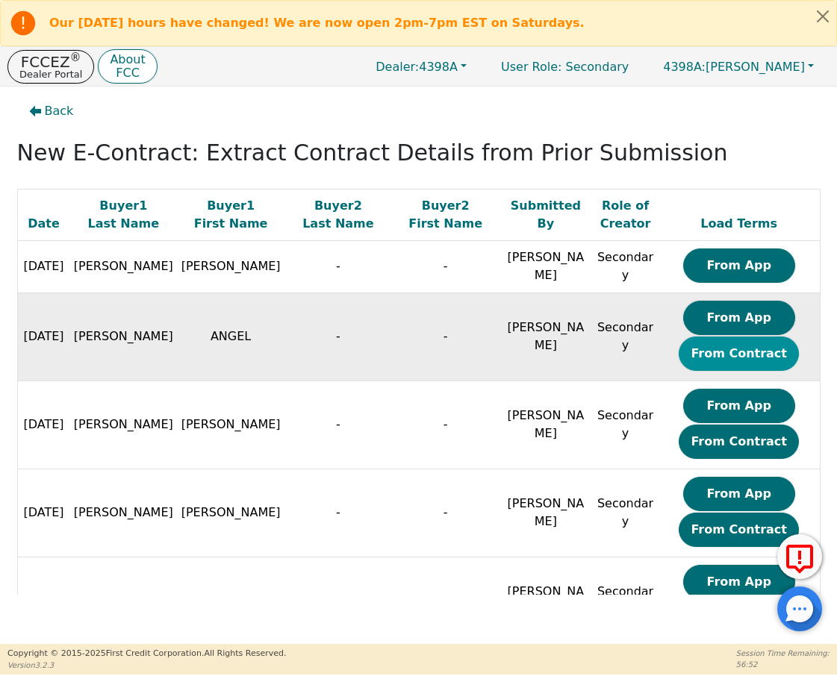
click at [710, 348] on button "From Contract" at bounding box center [738, 354] width 120 height 34
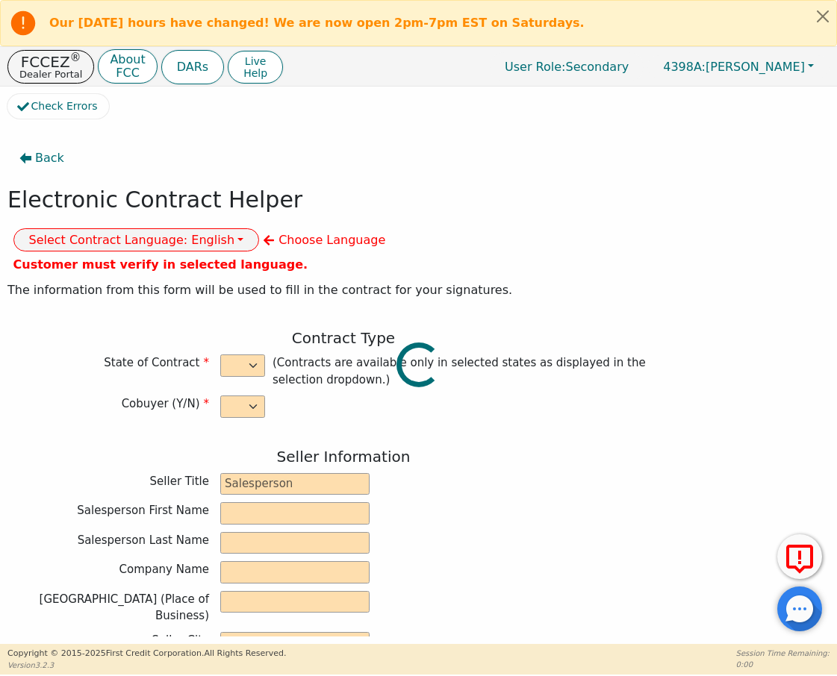
select select "n"
type input "Credit Department"
type input "[PERSON_NAME]"
type input "INTEGRITY SOLUTIONS [US_STATE]"
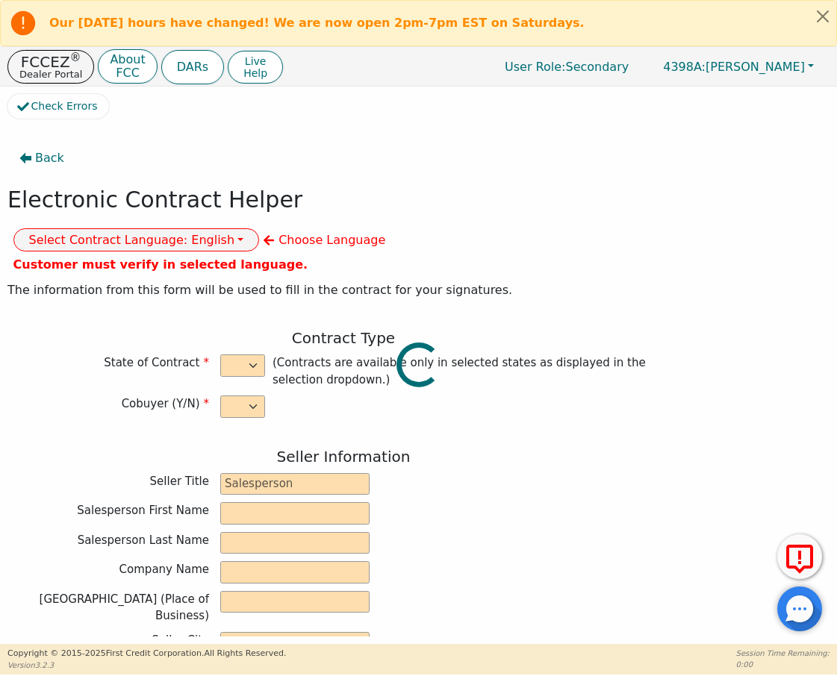
type input "[STREET_ADDRESS]"
type input "ORLANDO"
select select "FL"
type input "32819"
type input "whole house water treatment system"
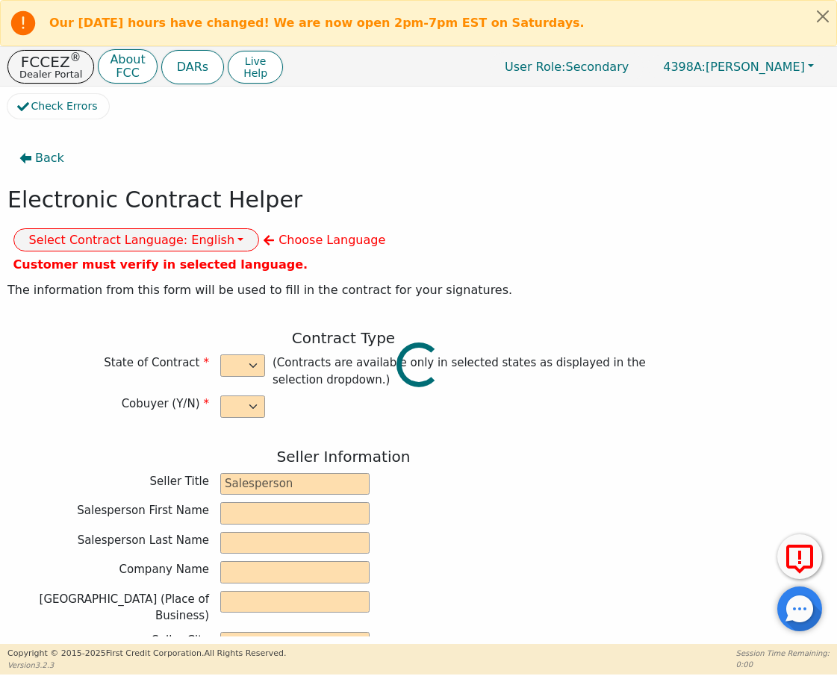
type input "[PERSON_NAME]"
type input "2650797"
type input "ANGEL"
type input "[PERSON_NAME]"
type input "[EMAIL_ADDRESS][DOMAIN_NAME]"
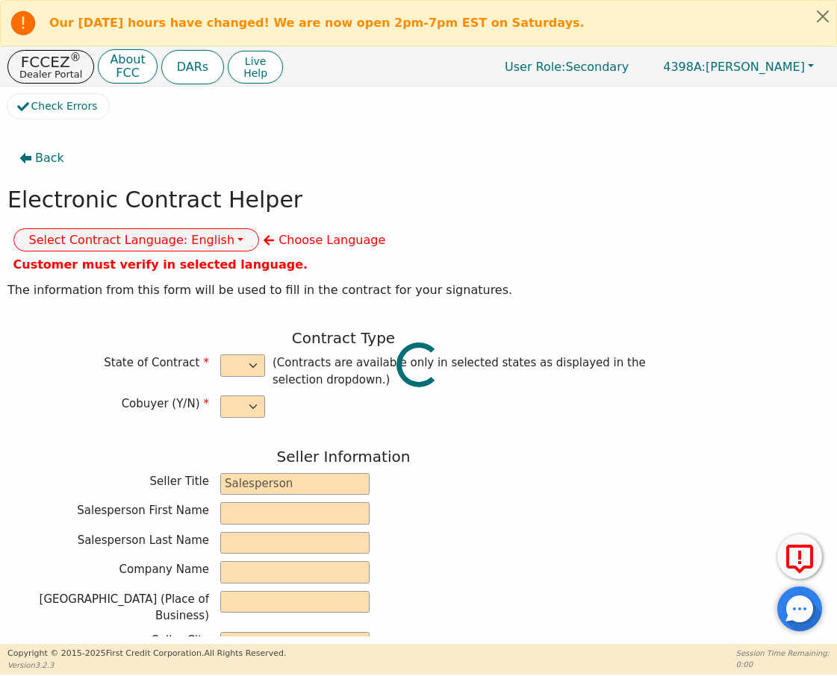
type input "[EMAIL_ADDRESS][DOMAIN_NAME]"
type input "[STREET_ADDRESS][PERSON_NAME]"
type input "[GEOGRAPHIC_DATA]"
select select "CO"
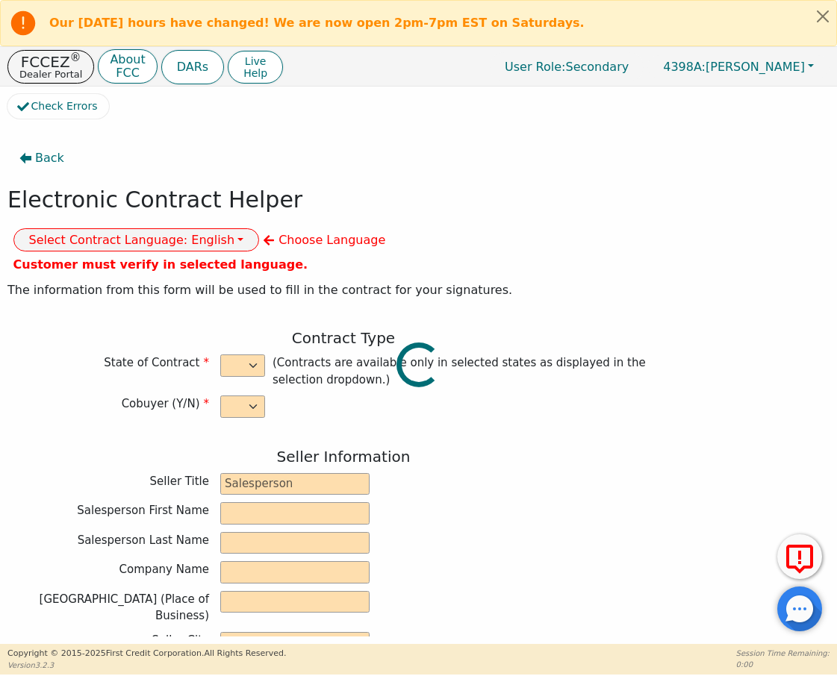
type input "80221"
type input "[DATE]"
type input "17.99"
type input "[DATE]"
type input "60"
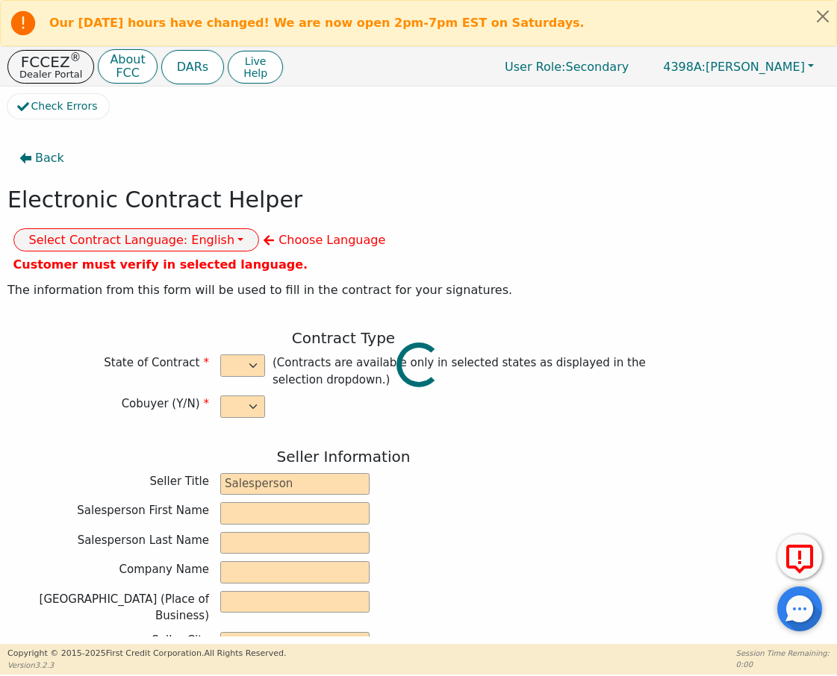
type input "0"
type input "8490.00"
type input "0.00"
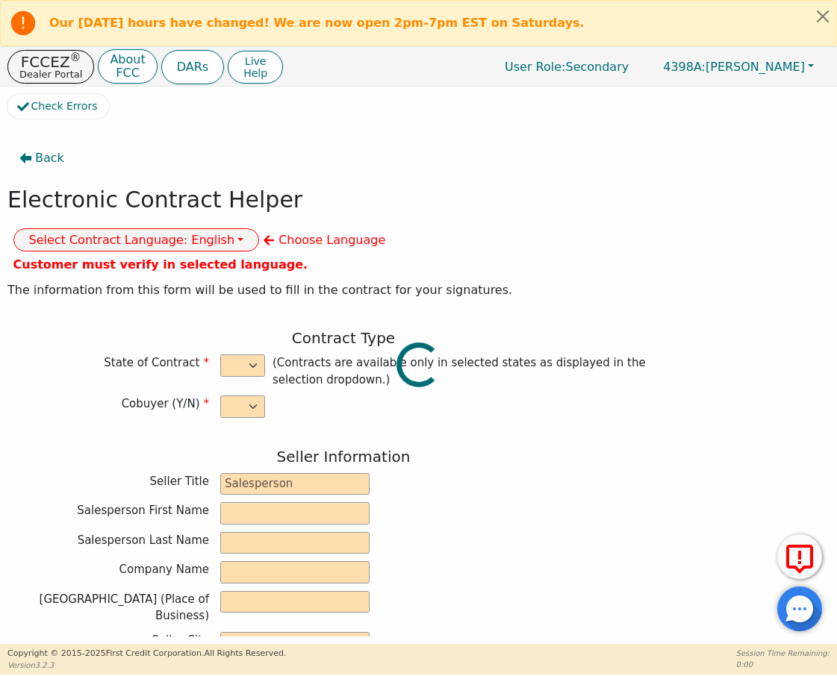
type input "0.00"
type input "8490.00"
type input "12932.40"
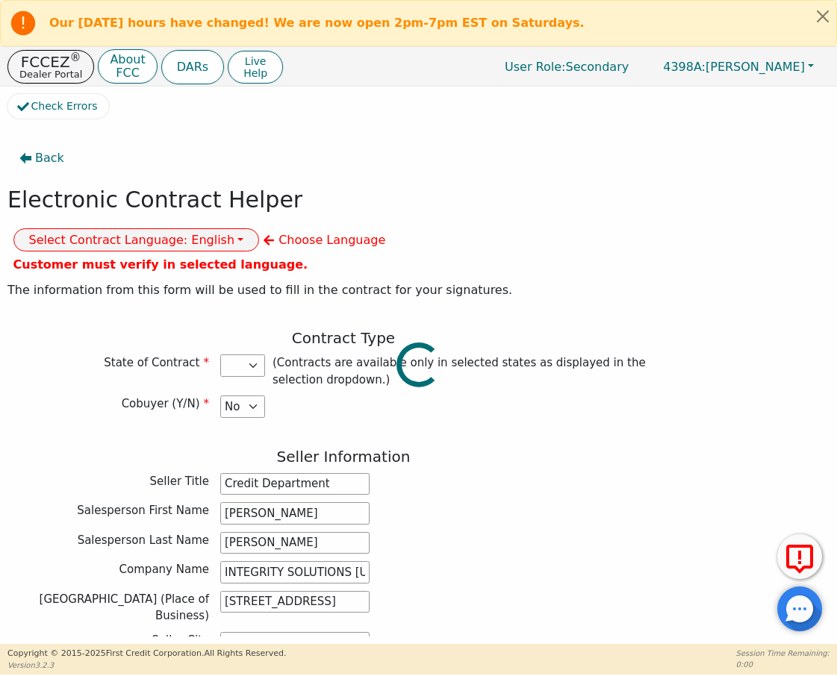
select select "CO"
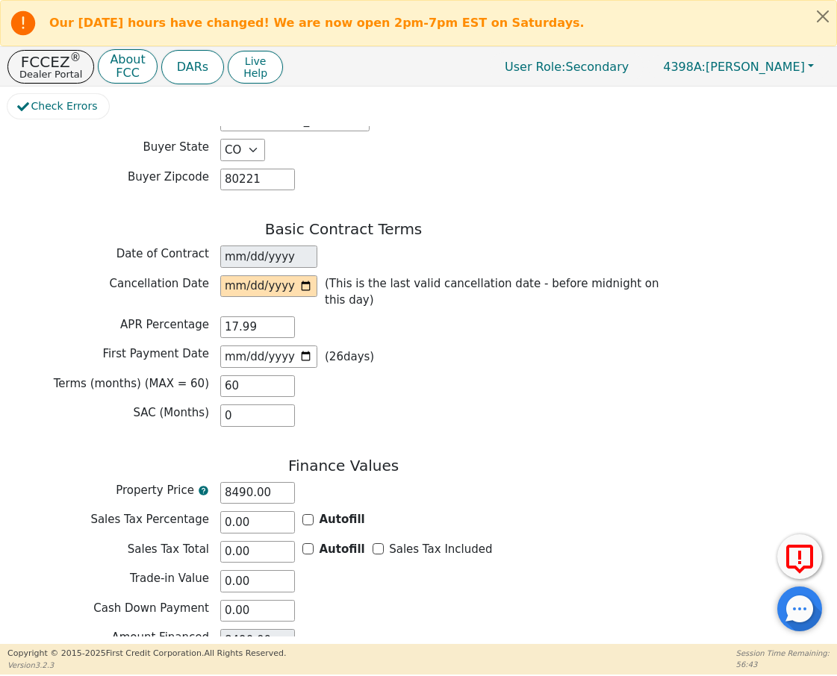
scroll to position [969, 0]
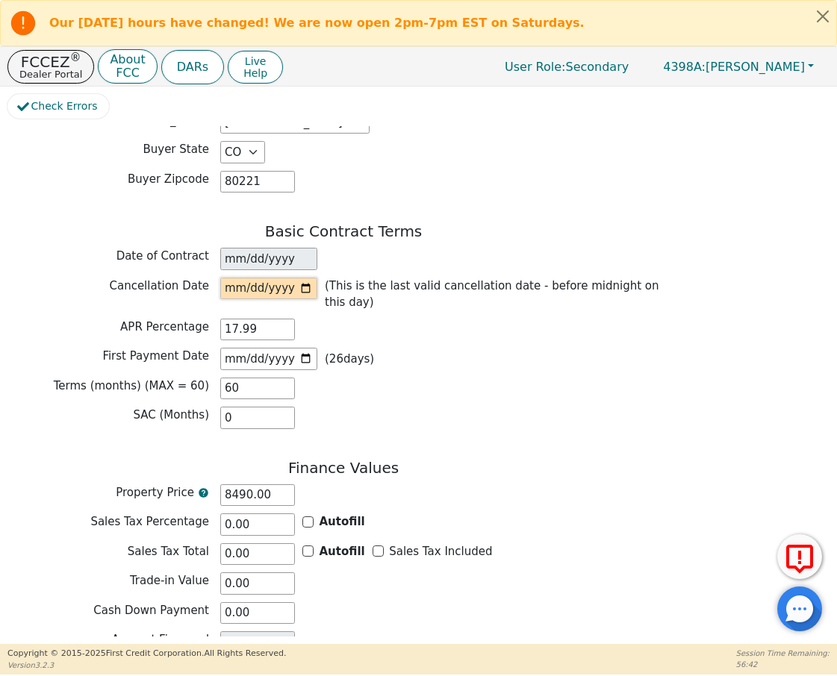
click at [251, 278] on input "date" at bounding box center [268, 289] width 97 height 22
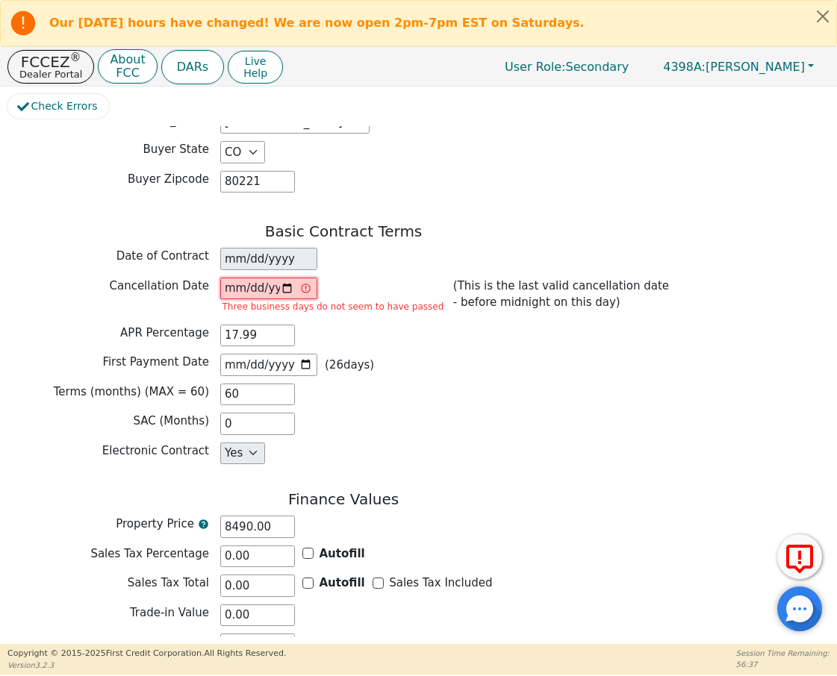
type input "[DATE]"
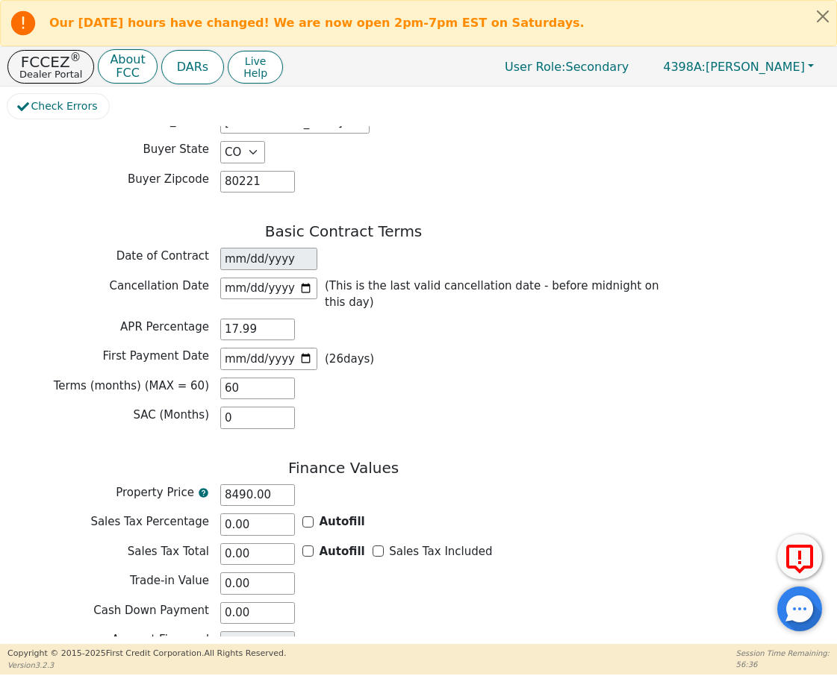
click at [449, 348] on div "First Payment Date [DATE] ( 26 days)" at bounding box center [343, 359] width 672 height 22
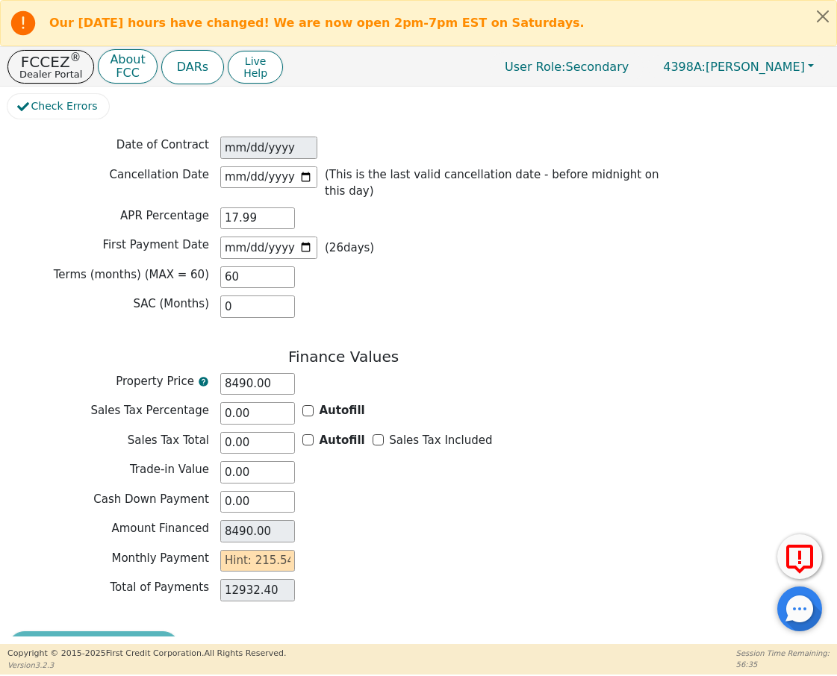
scroll to position [1077, 0]
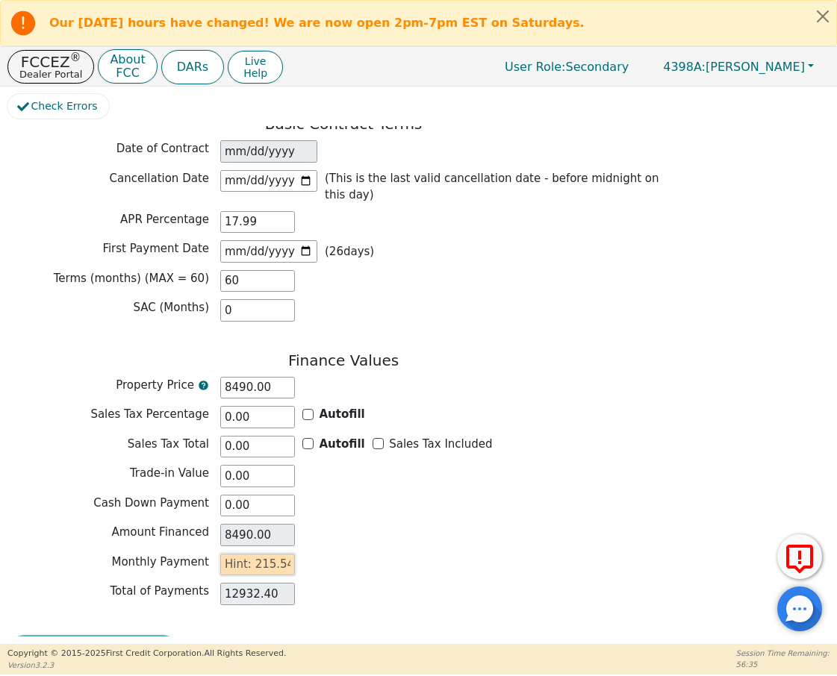
click at [257, 519] on input "text" at bounding box center [257, 565] width 75 height 22
type input "2"
type input "120.00"
type input "21"
type input "1260.00"
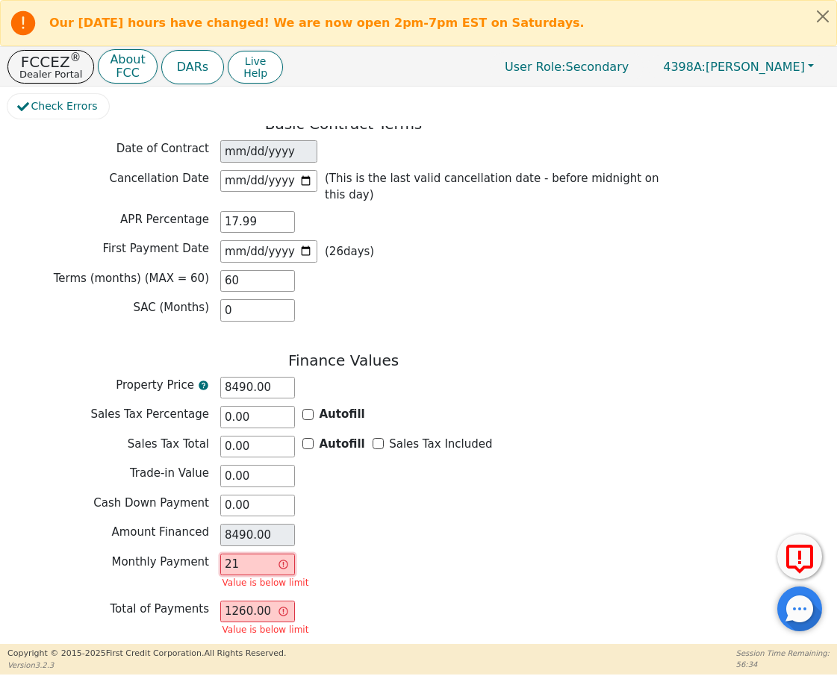
type input "215"
type input "12900.00"
type input "215.5"
type input "12930.00"
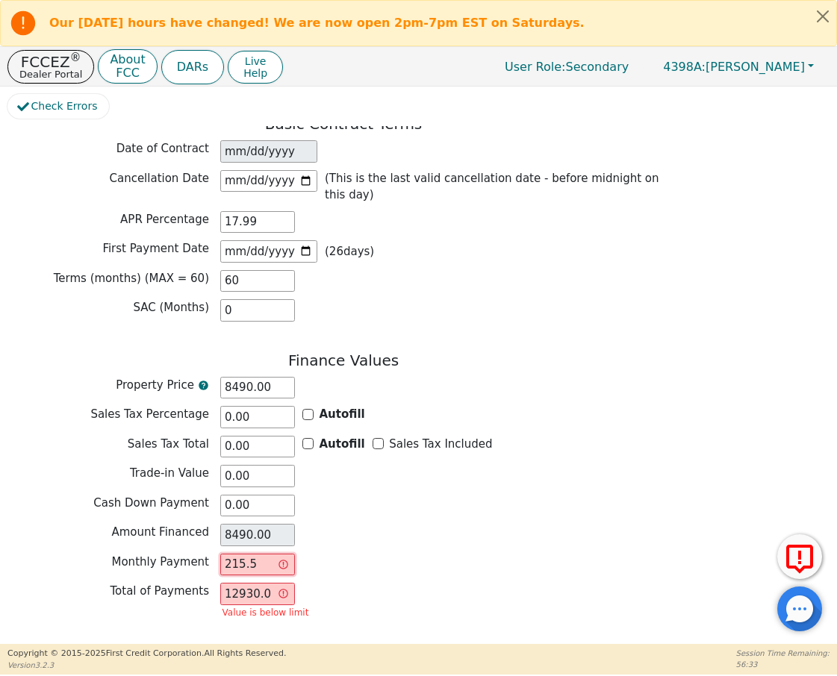
type input "215.54"
type input "12932.40"
type input "215.54"
click at [475, 465] on div "Trade-in Value 0.00" at bounding box center [343, 476] width 672 height 22
click at [18, 519] on button "Review & Begin Contract" at bounding box center [93, 652] width 172 height 34
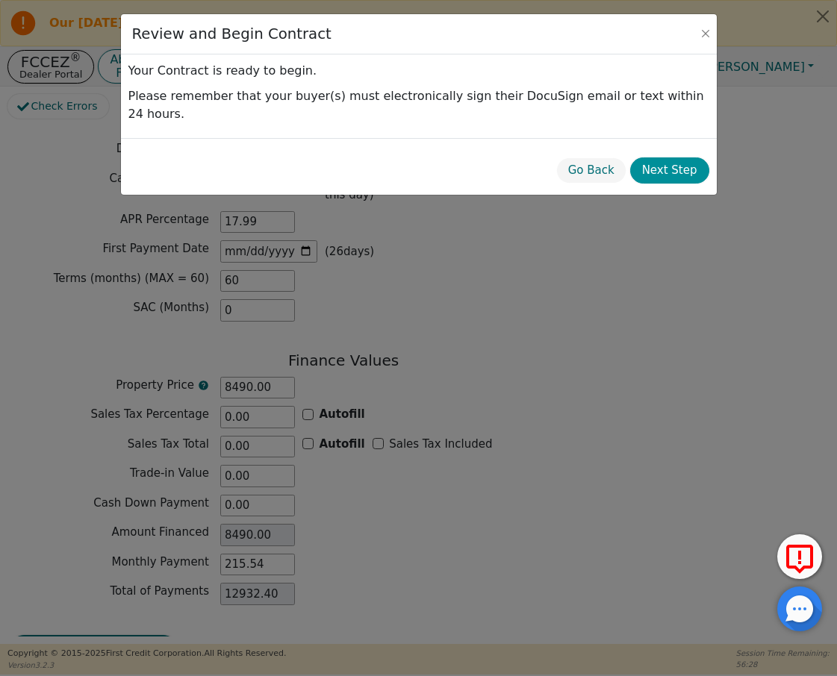
click at [679, 157] on button "Next Step" at bounding box center [669, 170] width 79 height 26
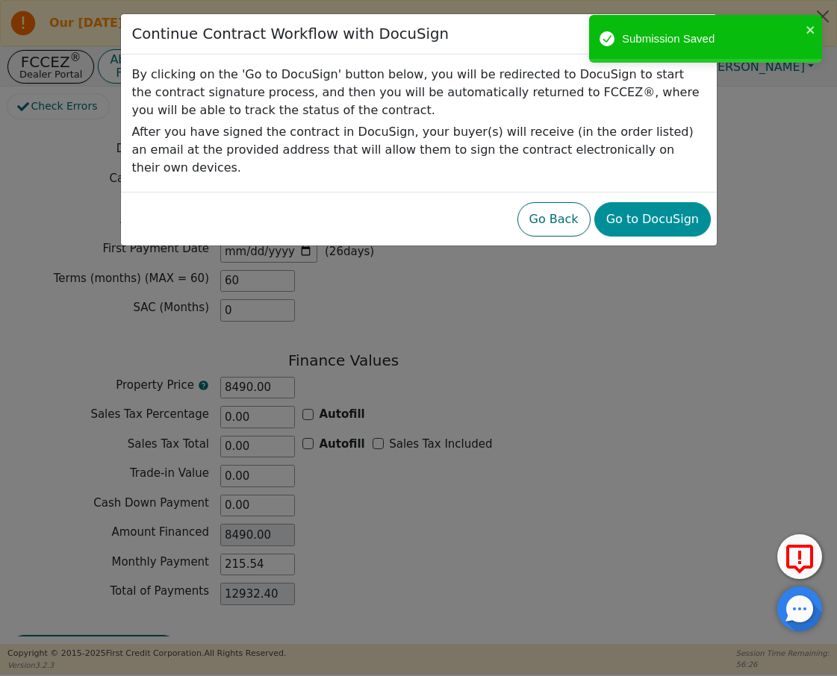
click at [655, 208] on button "Go to DocuSign" at bounding box center [652, 219] width 116 height 34
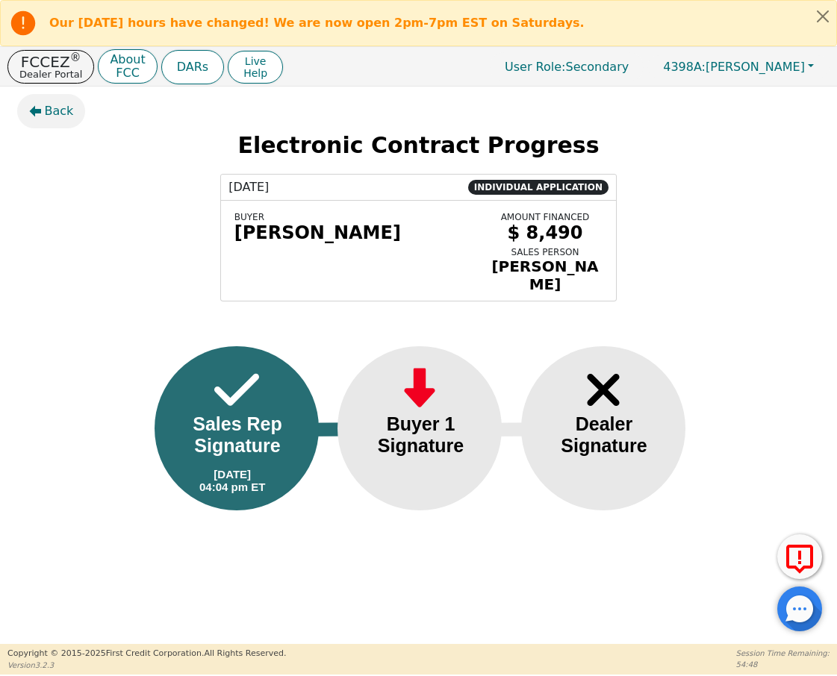
click at [50, 113] on span "Back" at bounding box center [59, 111] width 29 height 18
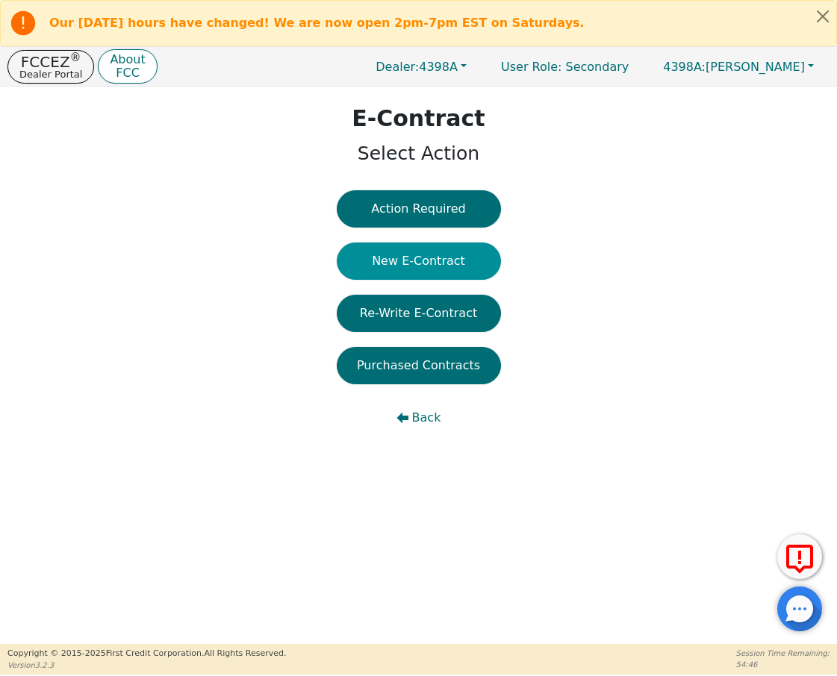
click at [472, 261] on button "New E-Contract" at bounding box center [419, 261] width 164 height 37
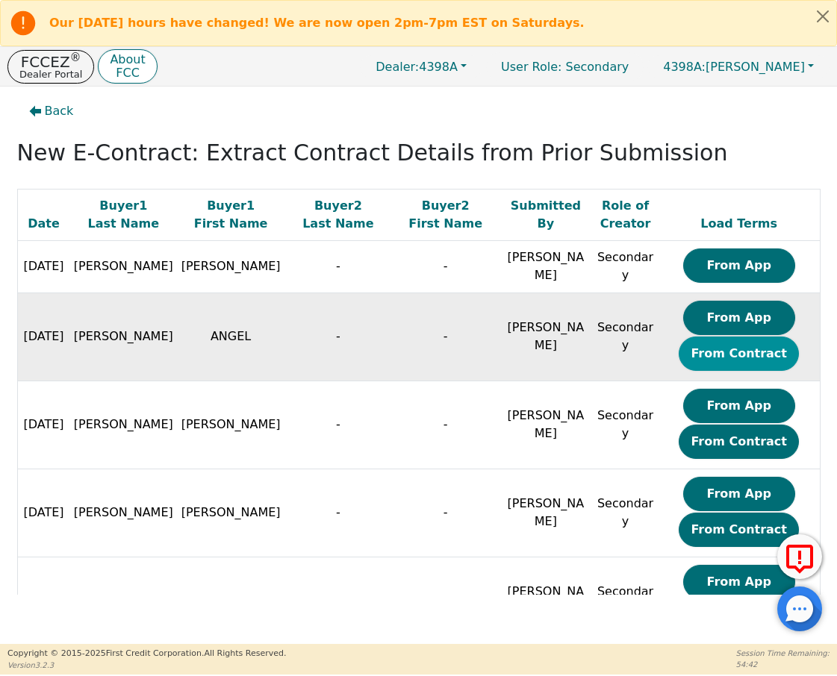
click at [728, 353] on button "From Contract" at bounding box center [738, 354] width 120 height 34
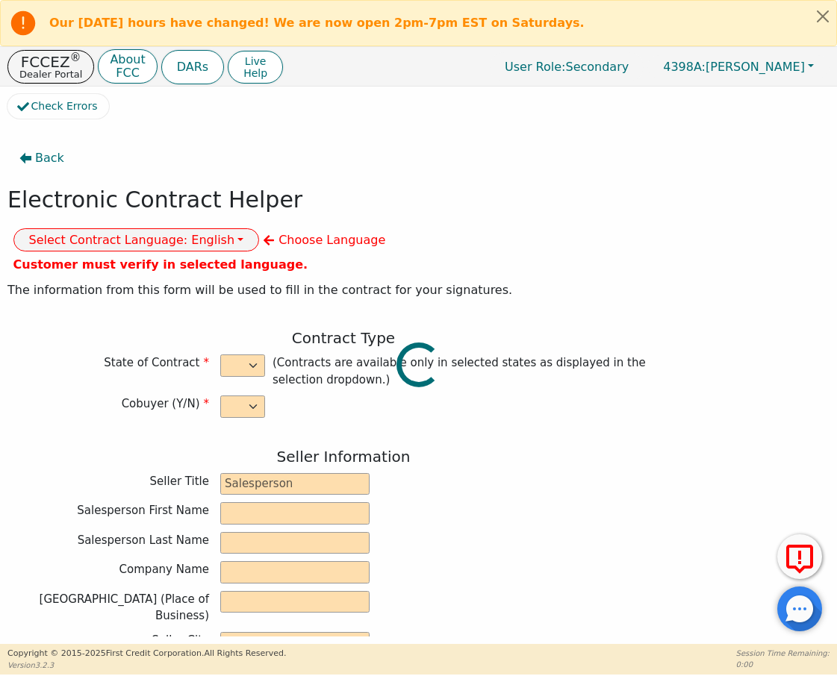
select select "n"
type input "Credit Department"
type input "[PERSON_NAME]"
type input "INTEGRITY SOLUTIONS [US_STATE]"
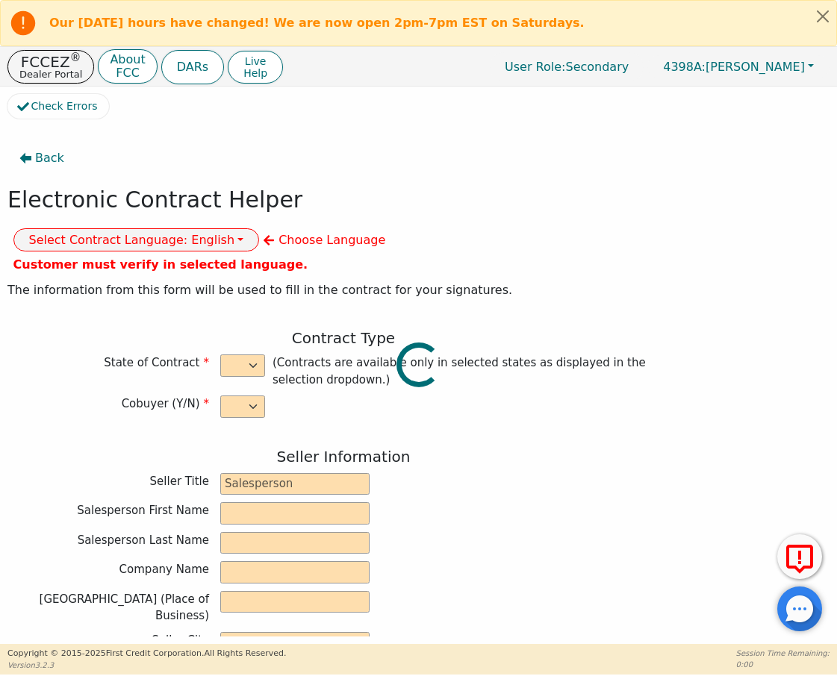
type input "[STREET_ADDRESS]"
type input "ORLANDO"
select select "FL"
type input "32819"
type input "whole house water treatment system"
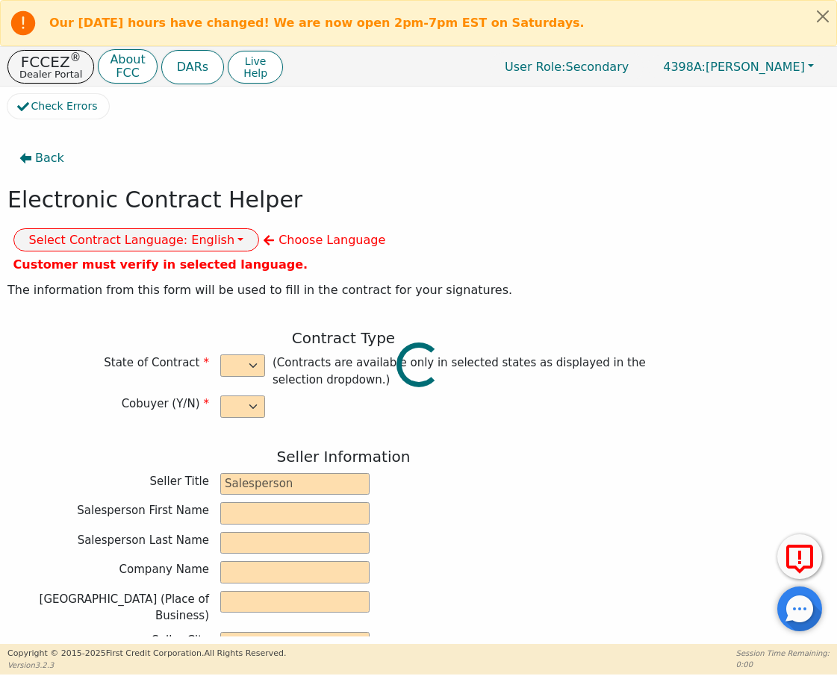
type input "[PERSON_NAME]"
type input "2650797"
type input "ANGEL"
type input "[PERSON_NAME]"
type input "[EMAIL_ADDRESS][DOMAIN_NAME]"
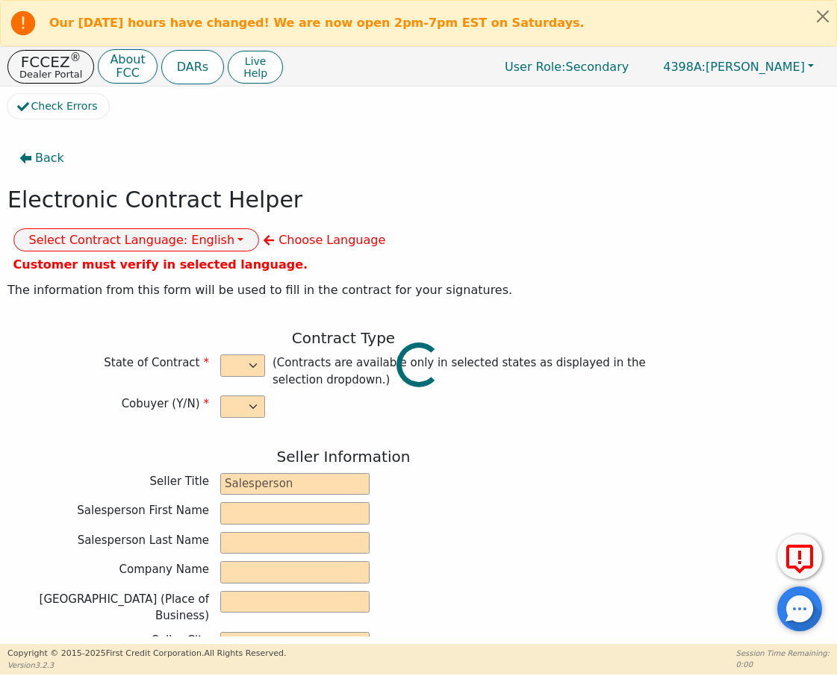
type input "[EMAIL_ADDRESS][DOMAIN_NAME]"
type input "[STREET_ADDRESS][PERSON_NAME]"
type input "[GEOGRAPHIC_DATA]"
select select "CO"
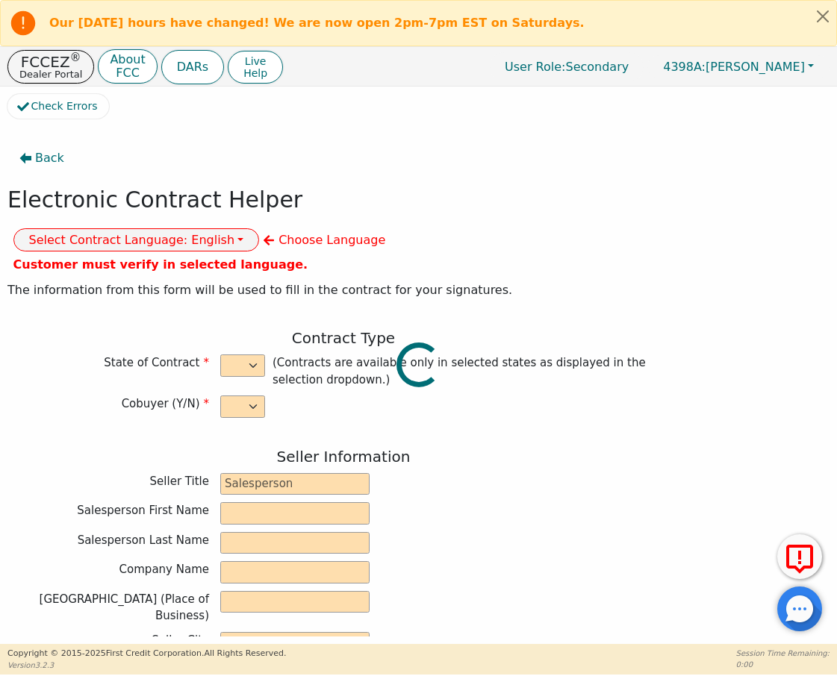
type input "80221"
type input "[DATE]"
type input "17.99"
type input "[DATE]"
type input "60"
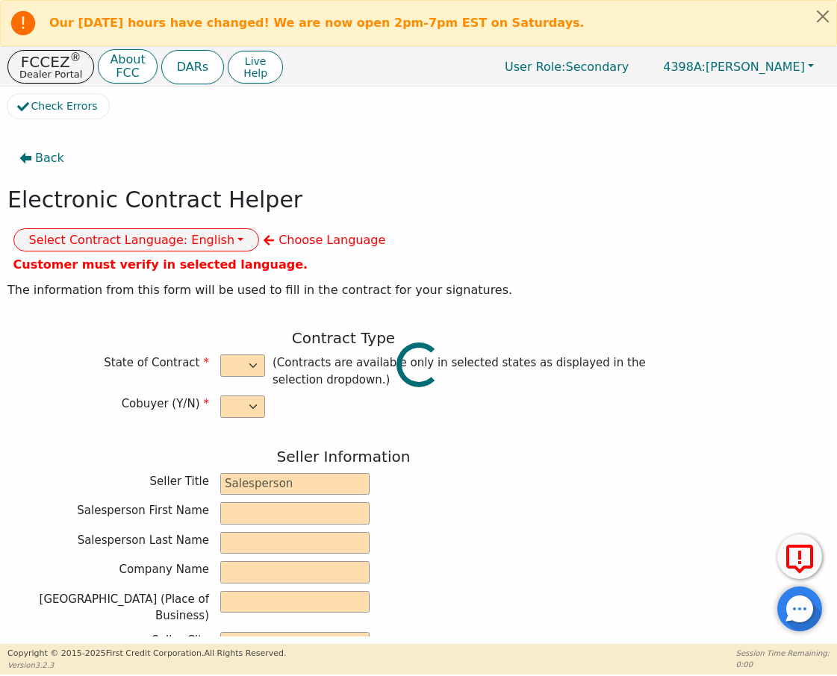
type input "0"
type input "8490.00"
type input "0.00"
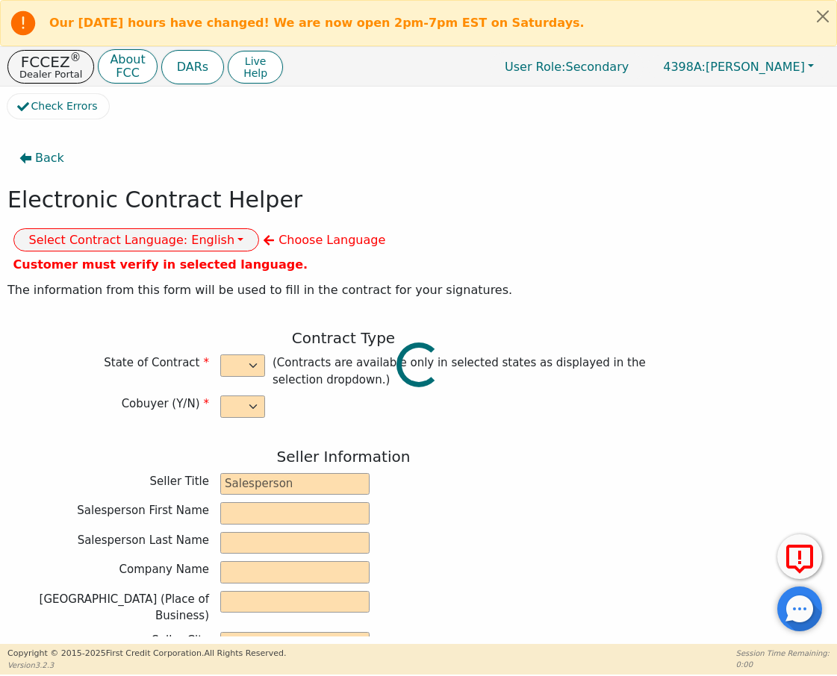
type input "0.00"
type input "8490.00"
type input "12932.40"
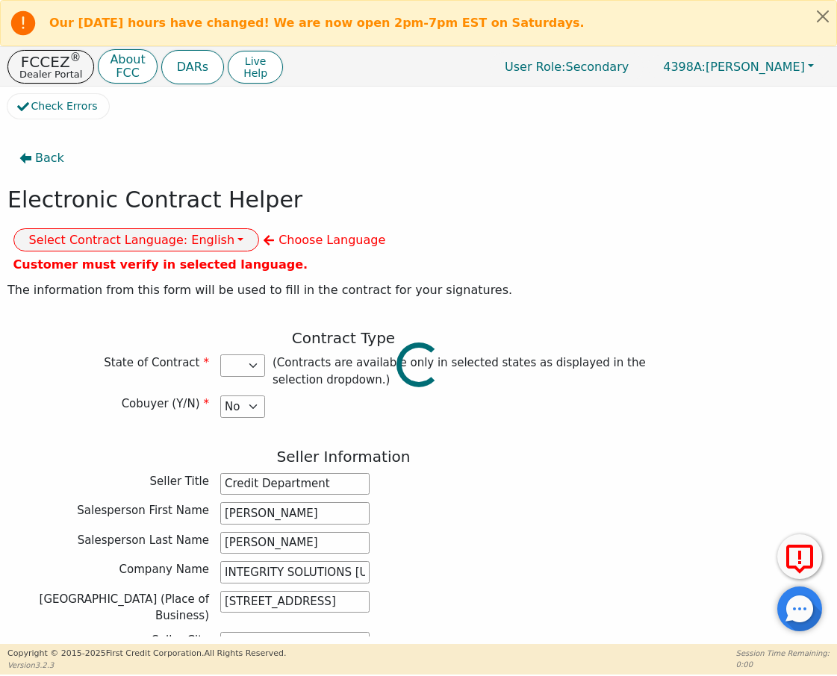
select select "CO"
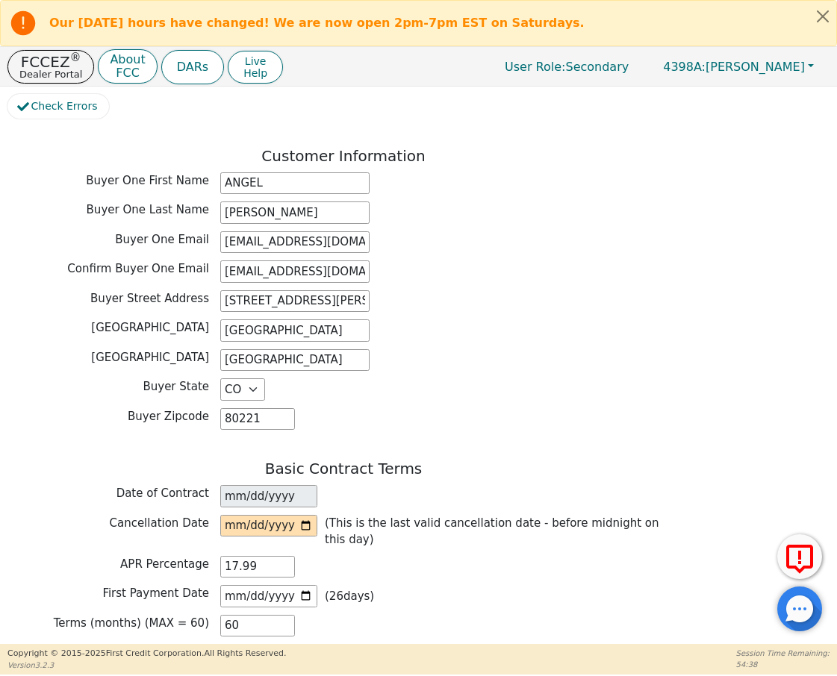
scroll to position [760, 0]
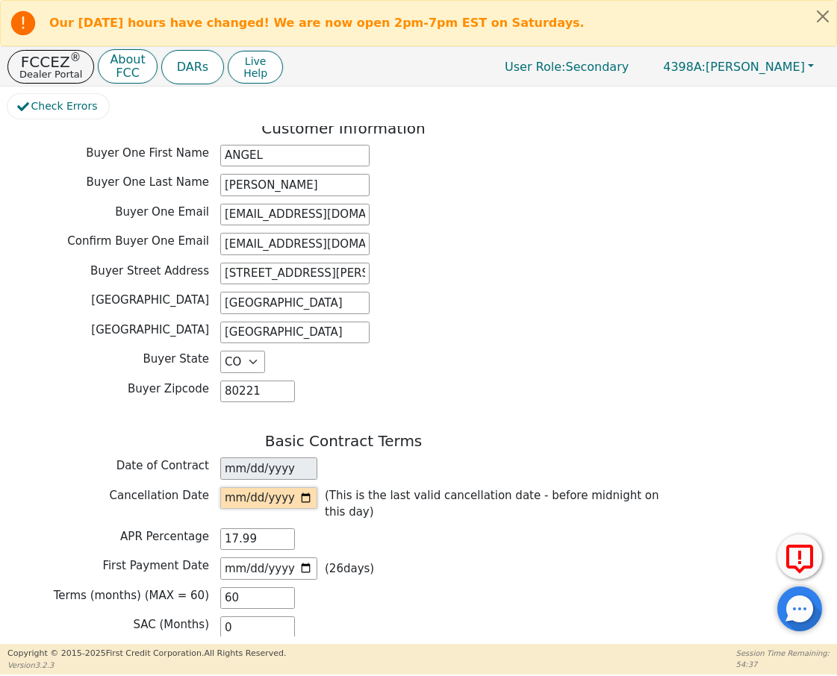
click at [248, 487] on input "date" at bounding box center [268, 498] width 97 height 22
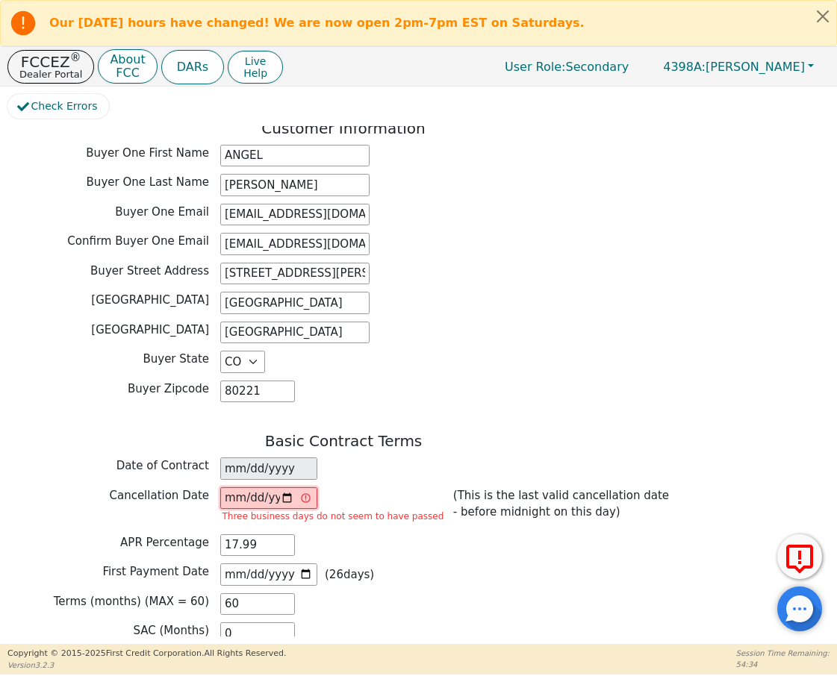
type input "[DATE]"
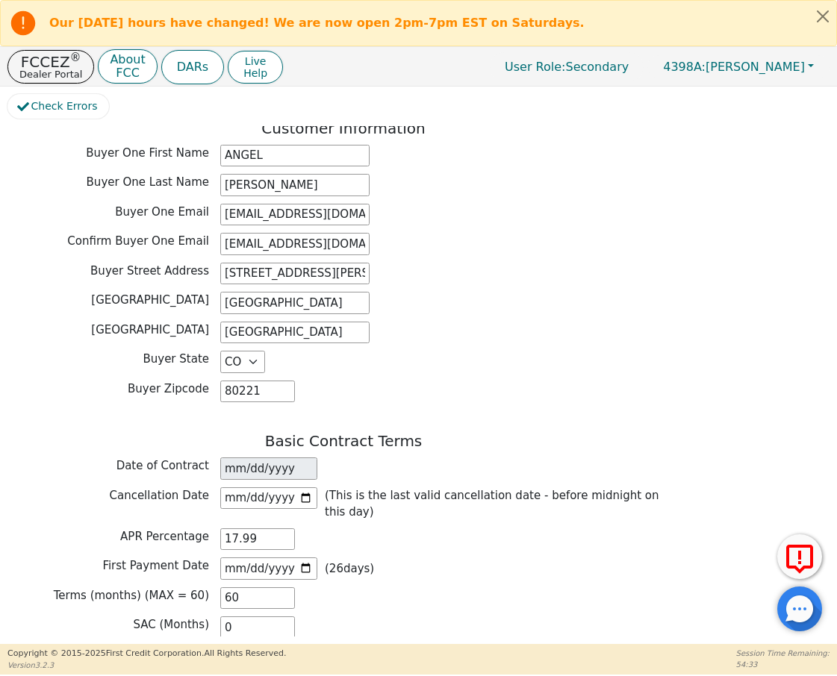
click at [521, 528] on div "APR Percentage 17.99" at bounding box center [343, 539] width 672 height 22
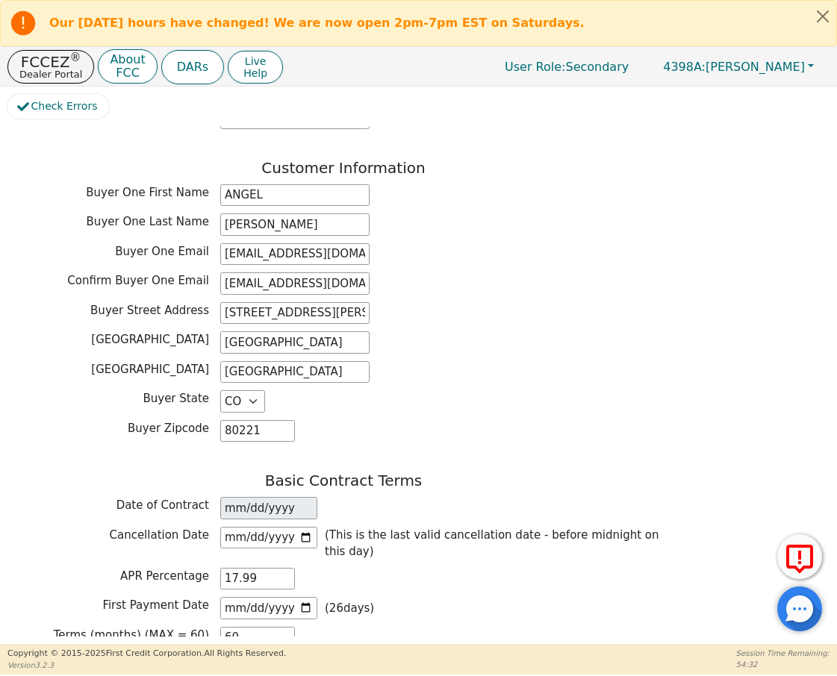
scroll to position [712, 0]
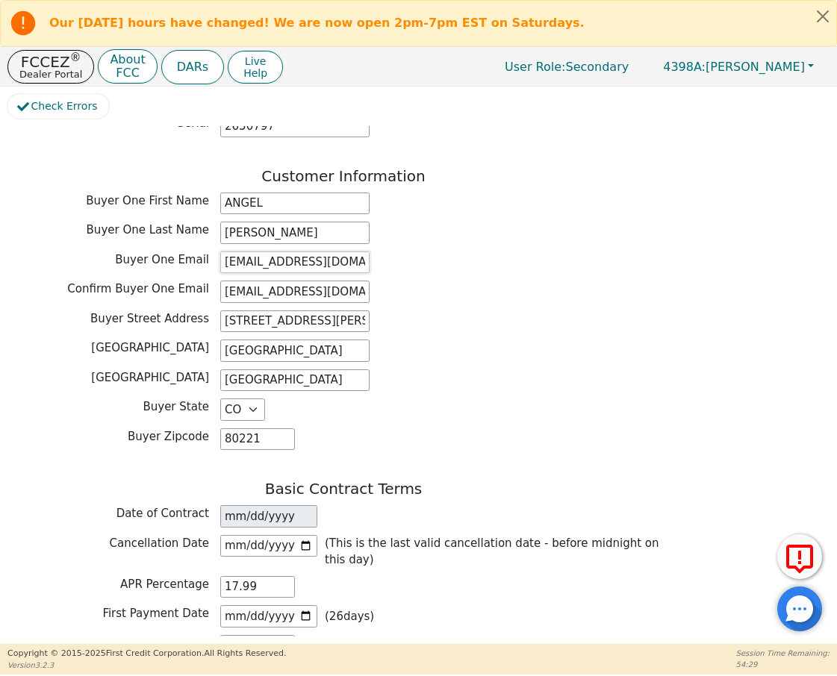
drag, startPoint x: 222, startPoint y: 220, endPoint x: 616, endPoint y: 240, distance: 394.5
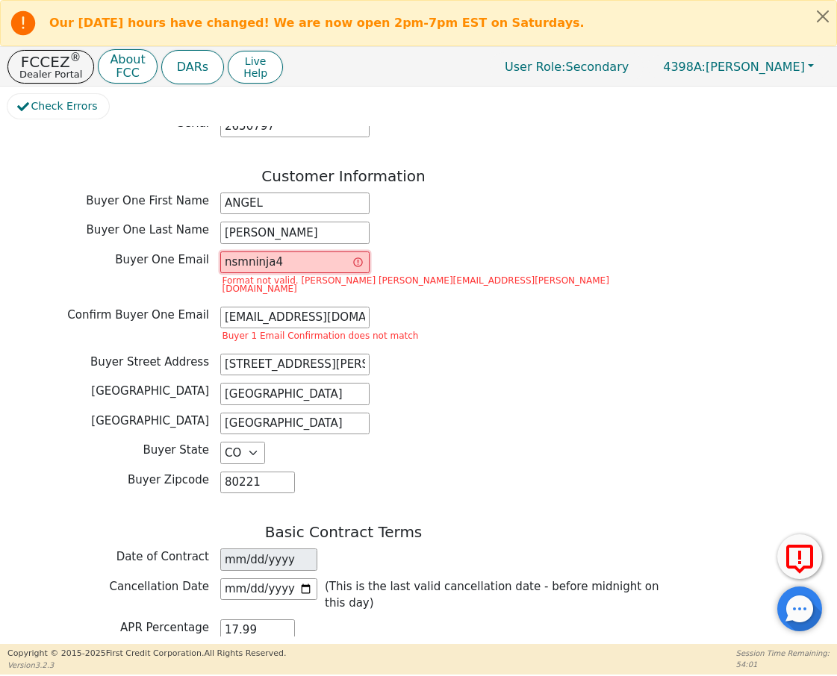
type input "nsmninja4@"
drag, startPoint x: 325, startPoint y: 225, endPoint x: 42, endPoint y: 203, distance: 284.4
click at [63, 204] on div "Customer Information Buyer One First Name ANGEL Buyer One Last Name CRUZ Buyer …" at bounding box center [343, 334] width 672 height 334
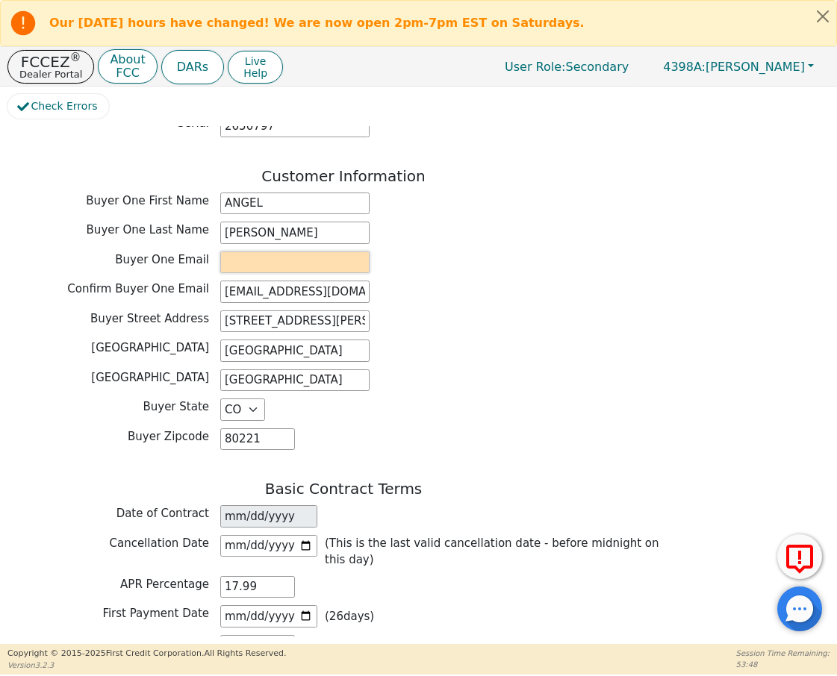
paste input "nsmninja4@gmail.com"
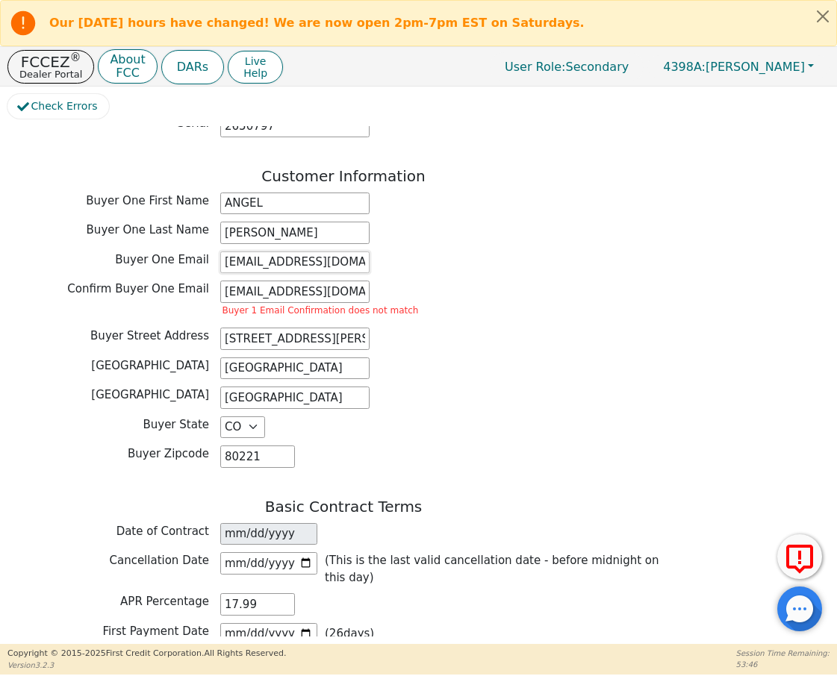
type input "nsmninja4@gmail.com"
drag, startPoint x: 219, startPoint y: 218, endPoint x: 401, endPoint y: 243, distance: 183.8
click at [401, 243] on div "Customer Information Buyer One First Name ANGEL Buyer One Last Name CRUZ Buyer …" at bounding box center [343, 321] width 672 height 308
drag, startPoint x: 224, startPoint y: 248, endPoint x: 618, endPoint y: 257, distance: 394.1
paste input "nsmninja4"
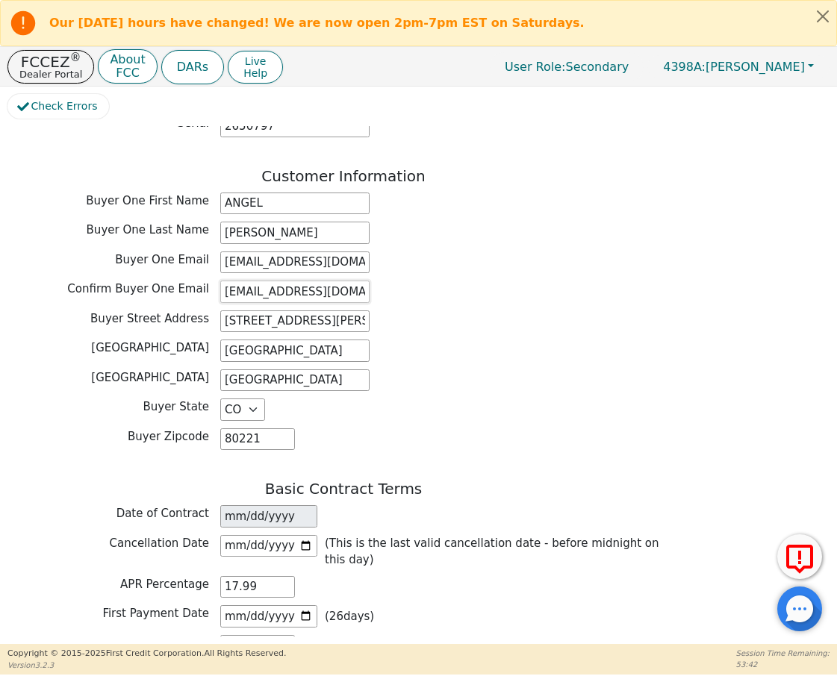
type input "nsmninja4@gmail.com"
click at [448, 398] on div "Buyer State AK AL AR AZ CA CO CT DC DE FL GA HI IA ID IL IN KS KY LA MA MD ME M…" at bounding box center [343, 409] width 672 height 22
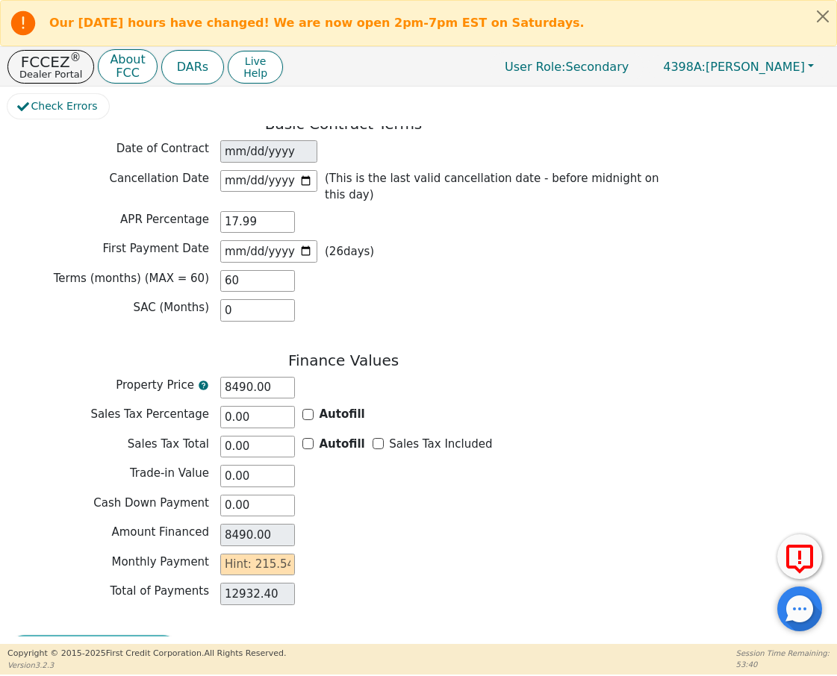
scroll to position [0, 0]
click at [268, 554] on input "text" at bounding box center [257, 565] width 75 height 22
type input "2"
type input "120.00"
type input "21"
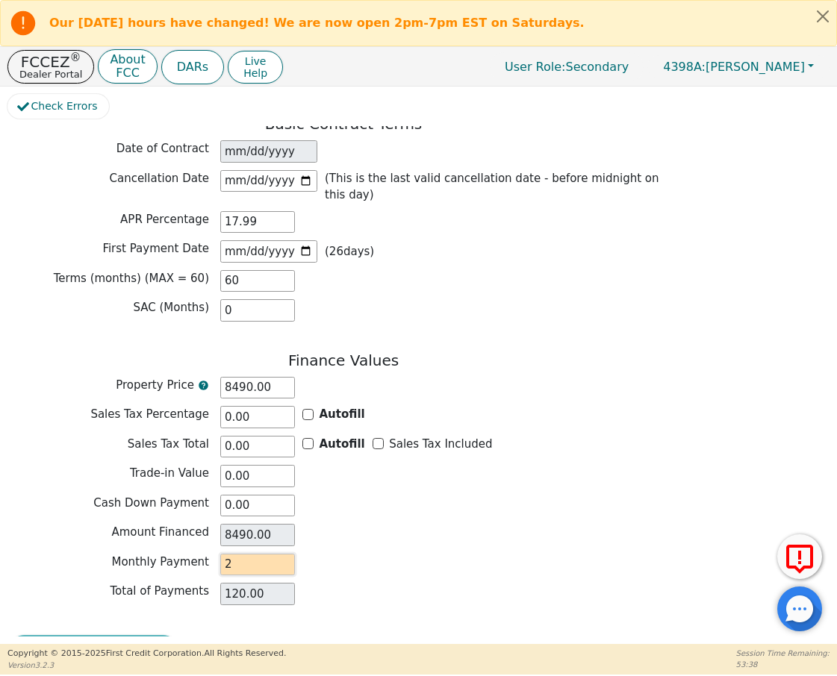
type input "1260.00"
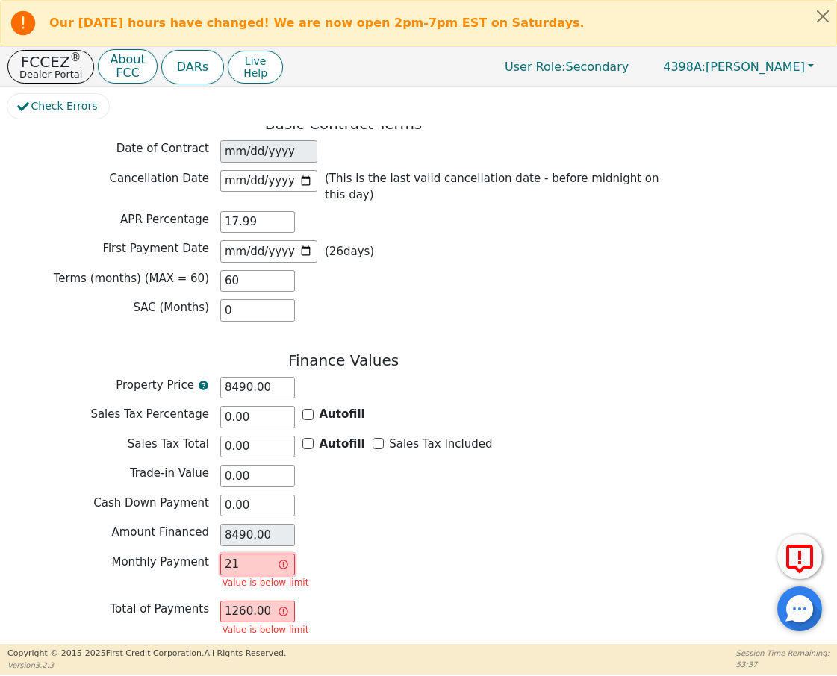
type input "215"
type input "12900.00"
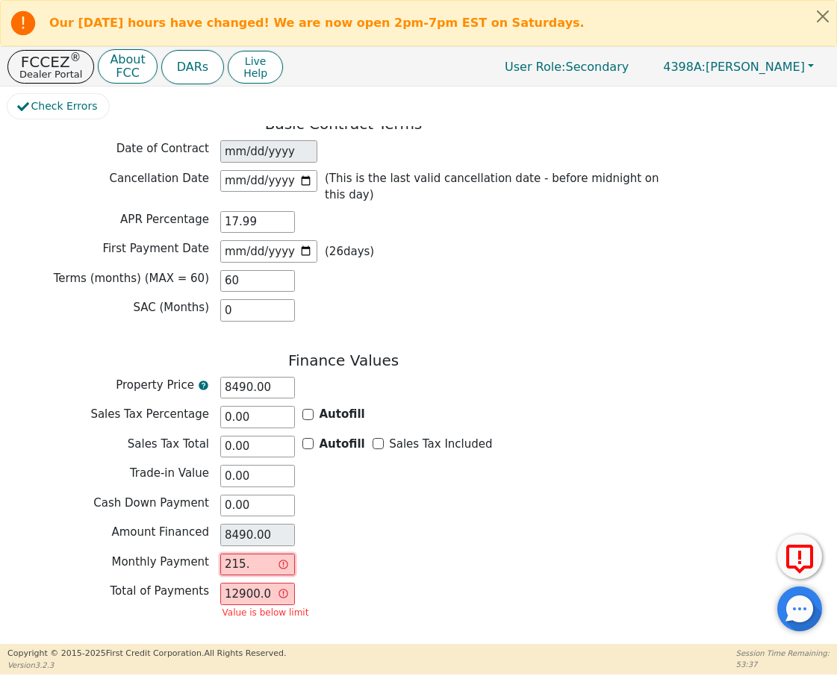
type input "215.5"
type input "12930.00"
type input "215.54"
type input "12932.40"
type input "215.54"
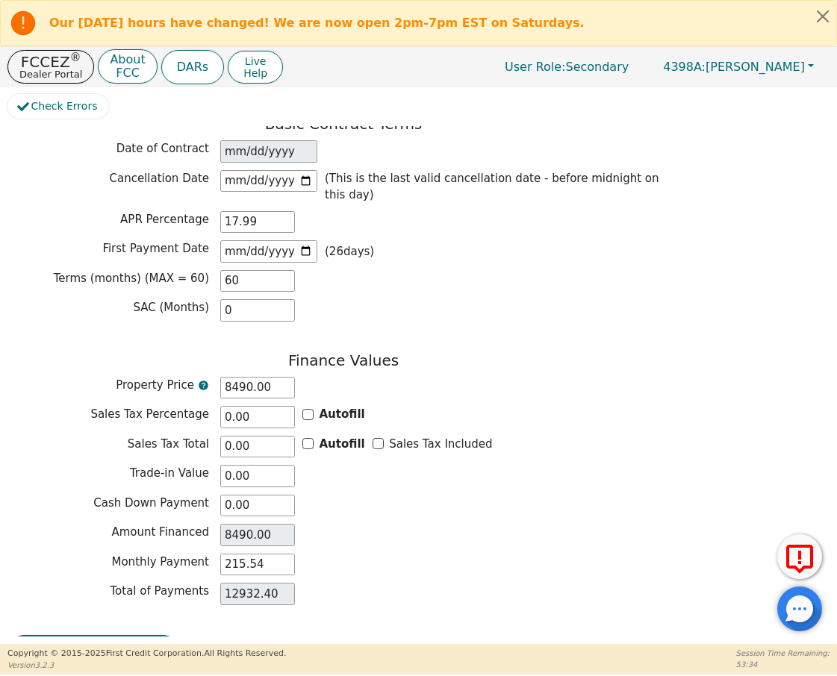
click at [606, 635] on div "Review & Begin Contract" at bounding box center [343, 652] width 672 height 34
click at [96, 635] on button "Review & Begin Contract" at bounding box center [93, 652] width 172 height 34
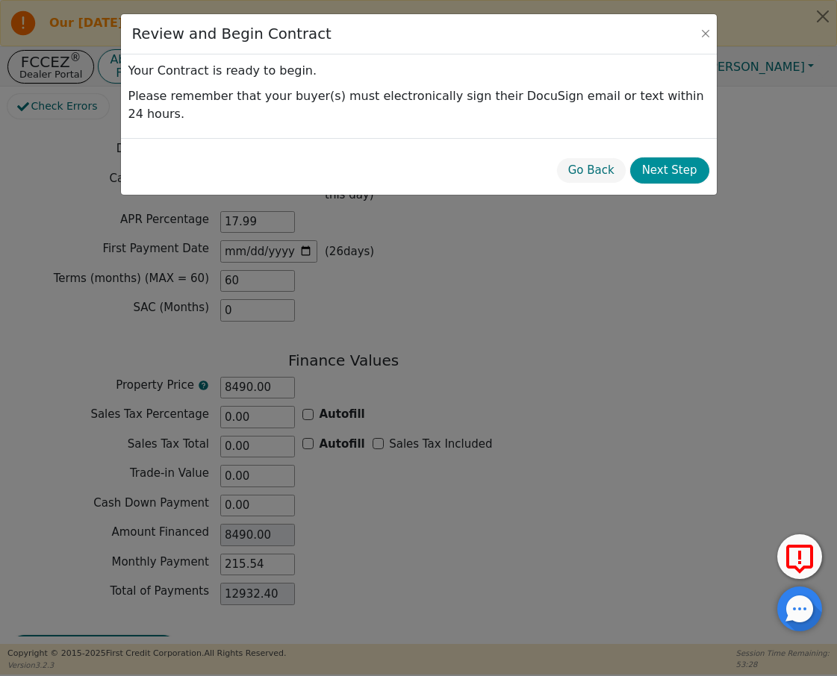
click at [666, 157] on button "Next Step" at bounding box center [669, 170] width 79 height 26
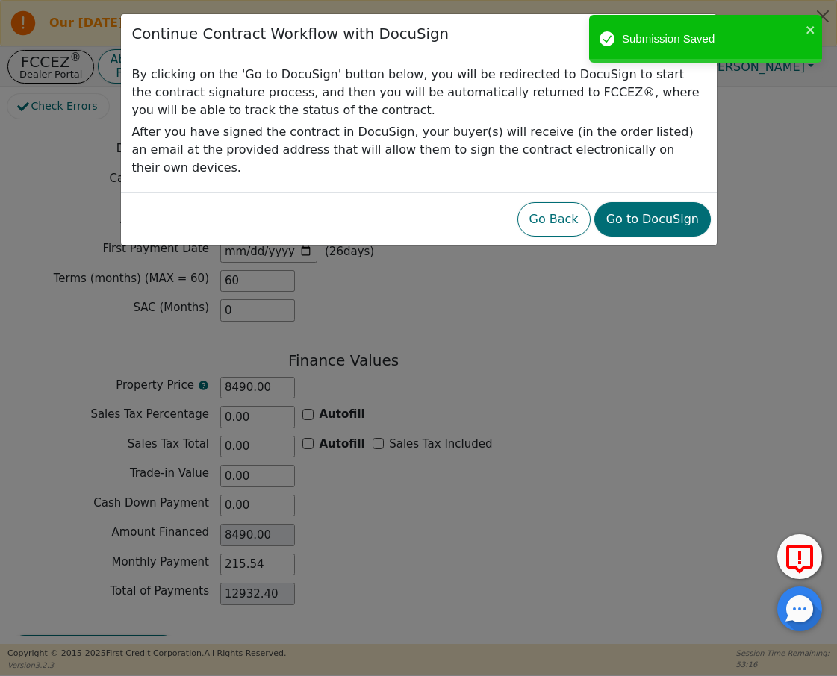
click at [633, 220] on div "Go Back Go to DocuSign" at bounding box center [418, 219] width 584 height 42
click at [634, 206] on button "Go to DocuSign" at bounding box center [652, 219] width 116 height 34
